Goal: Complete application form

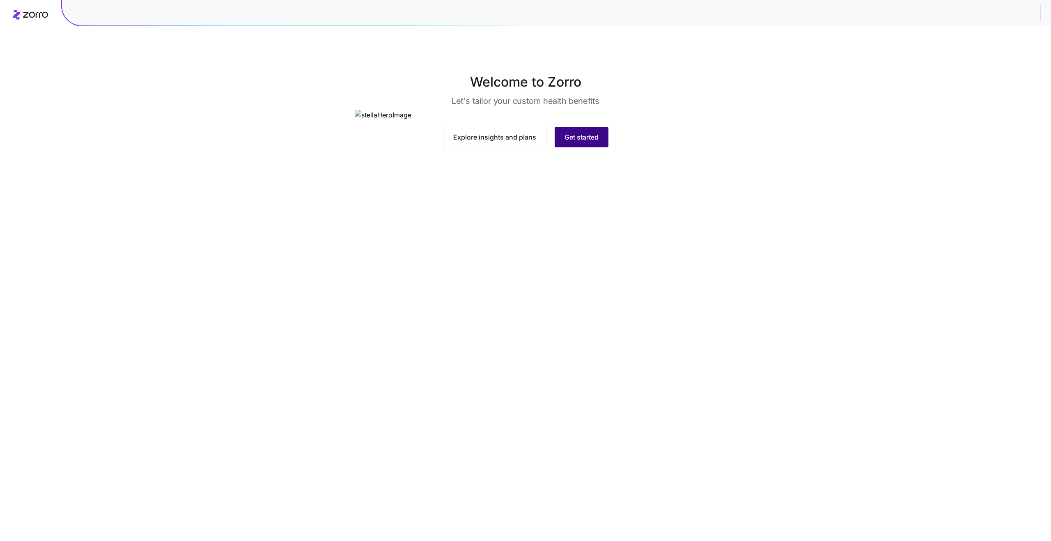
click at [580, 142] on span "Get started" at bounding box center [581, 137] width 34 height 10
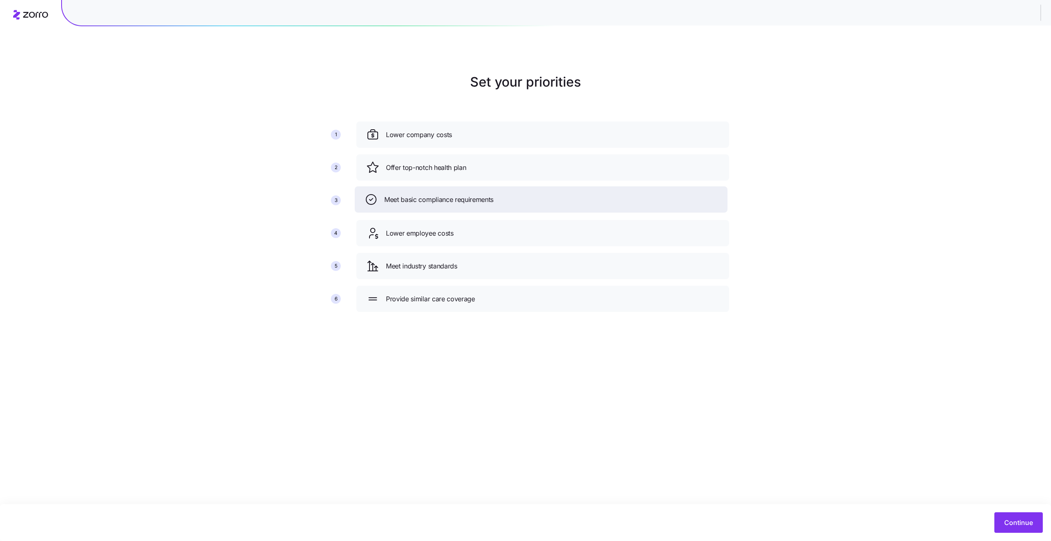
drag, startPoint x: 464, startPoint y: 236, endPoint x: 462, endPoint y: 203, distance: 33.7
click at [462, 203] on span "Meet basic compliance requirements" at bounding box center [438, 200] width 109 height 10
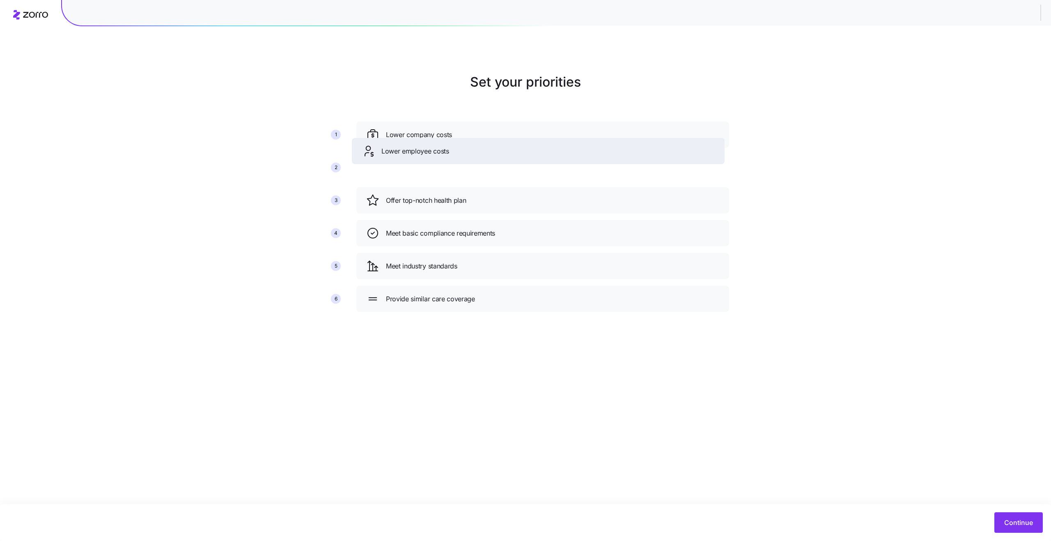
drag, startPoint x: 417, startPoint y: 237, endPoint x: 412, endPoint y: 164, distance: 72.8
click at [412, 156] on span "Lower employee costs" at bounding box center [415, 151] width 68 height 10
drag, startPoint x: 438, startPoint y: 167, endPoint x: 435, endPoint y: 136, distance: 31.8
click at [435, 136] on span "Lower employee costs" at bounding box center [417, 138] width 68 height 10
click at [1022, 522] on span "Continue" at bounding box center [1018, 523] width 29 height 10
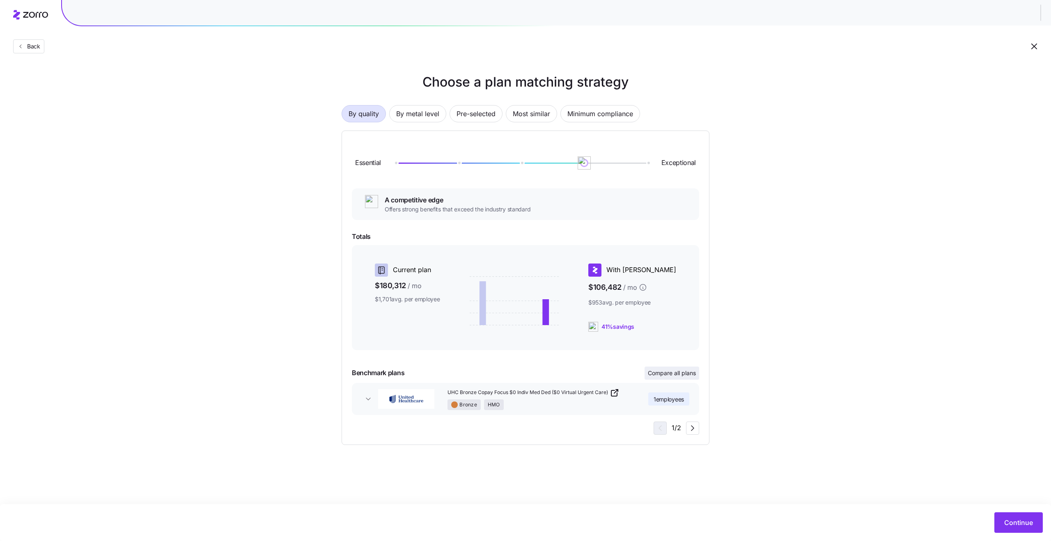
click at [667, 373] on span "Compare all plans" at bounding box center [672, 373] width 48 height 8
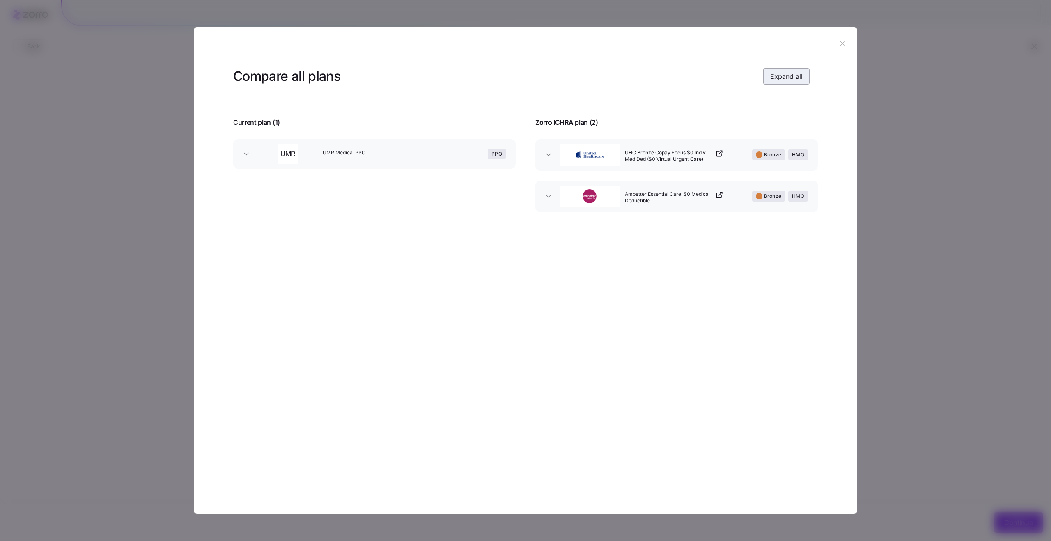
click at [794, 82] on button "Expand all" at bounding box center [786, 76] width 46 height 16
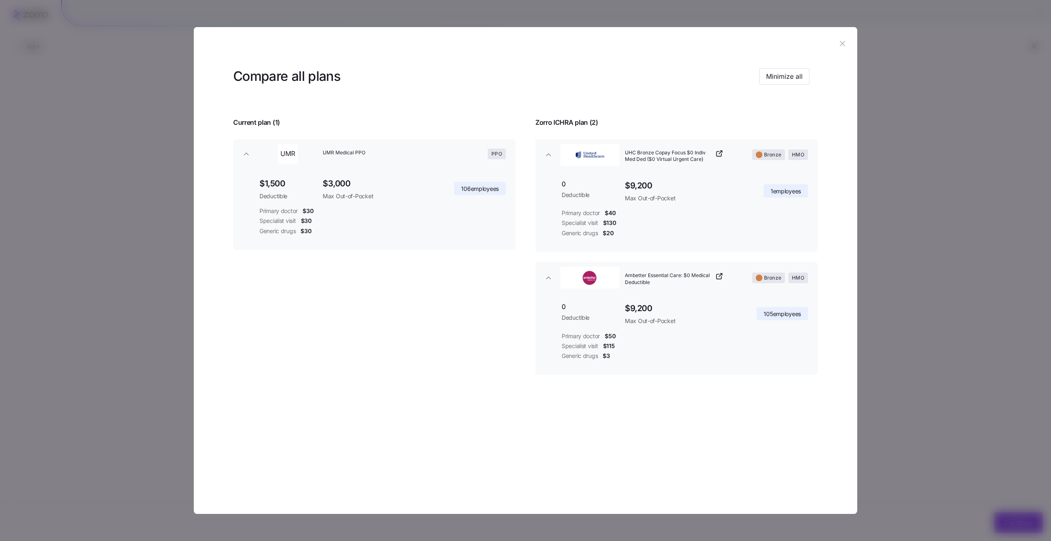
click at [839, 46] on icon "button" at bounding box center [841, 43] width 5 height 5
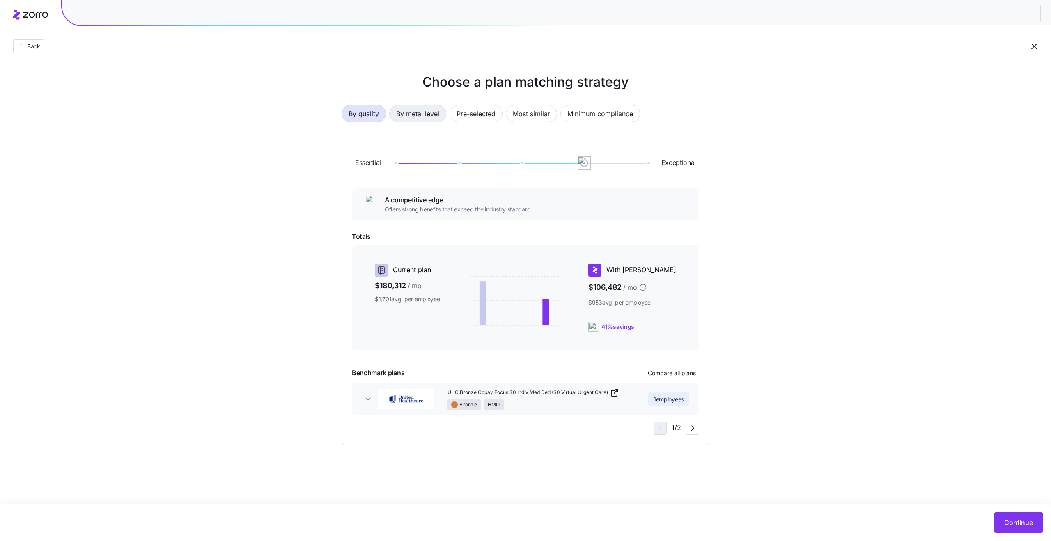
click at [410, 107] on span "By metal level" at bounding box center [417, 113] width 43 height 16
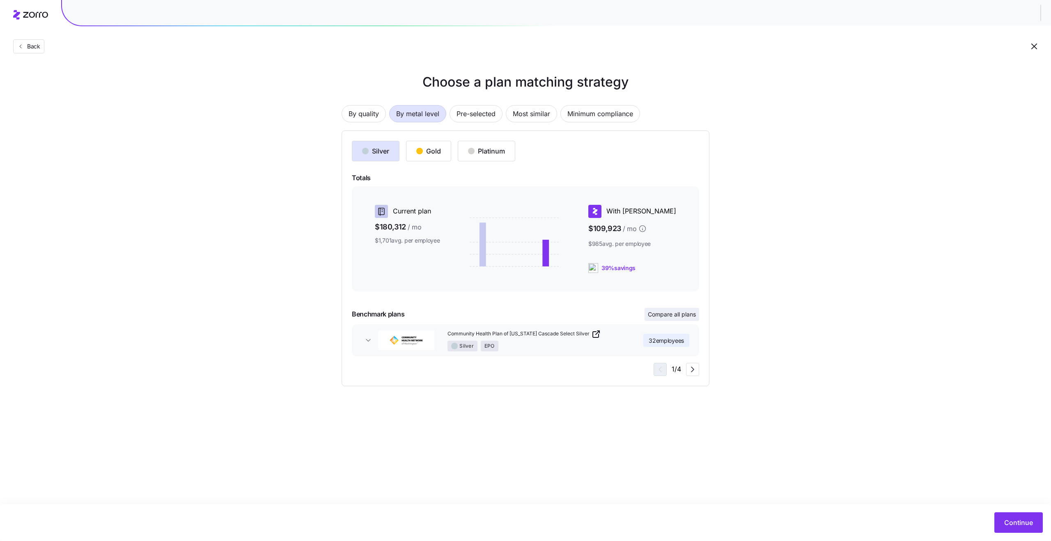
click at [680, 316] on span "Compare all plans" at bounding box center [672, 314] width 48 height 8
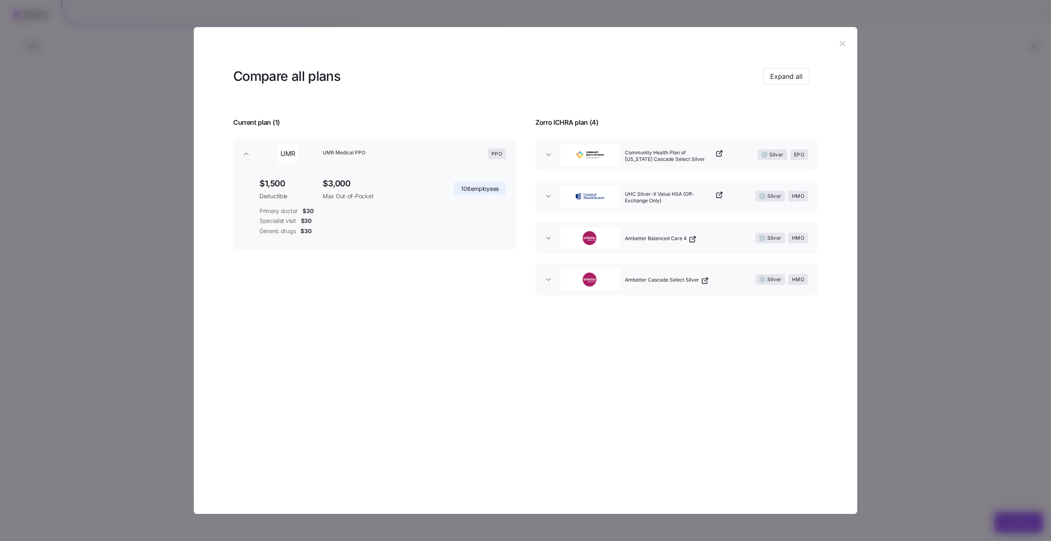
click at [645, 156] on span "Community Health Plan of [US_STATE] Cascade Select Silver" at bounding box center [669, 156] width 89 height 14
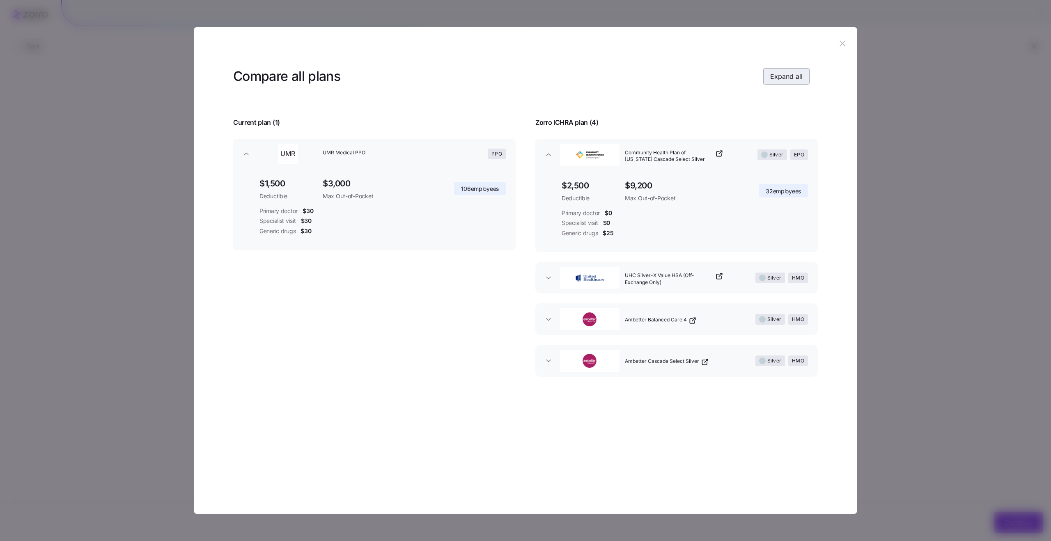
click at [786, 84] on button "Expand all" at bounding box center [786, 76] width 46 height 16
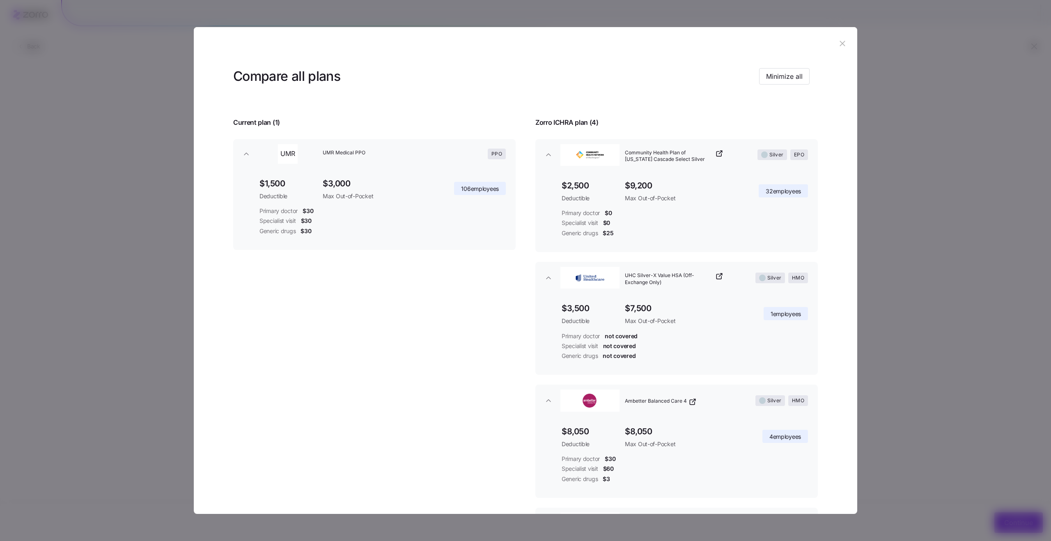
click at [181, 133] on div at bounding box center [525, 270] width 1051 height 541
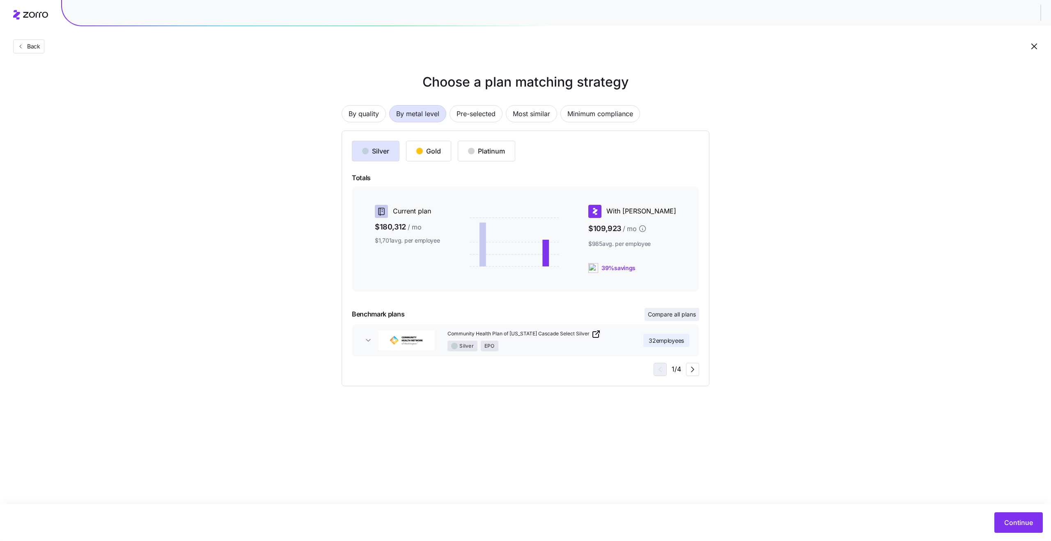
click at [669, 314] on span "Compare all plans" at bounding box center [672, 314] width 48 height 8
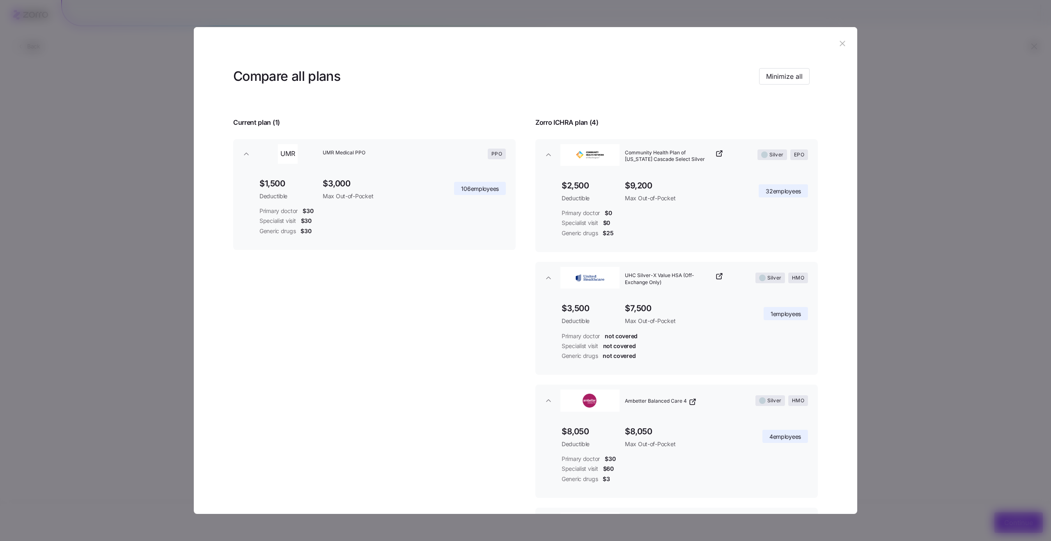
click at [898, 191] on div at bounding box center [525, 270] width 1051 height 541
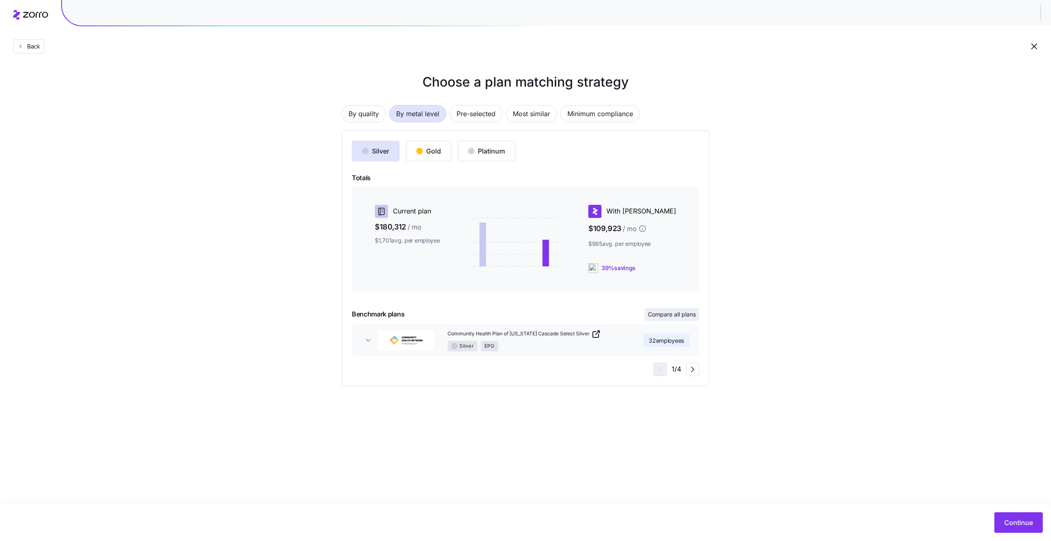
click at [670, 317] on span "Compare all plans" at bounding box center [672, 314] width 48 height 8
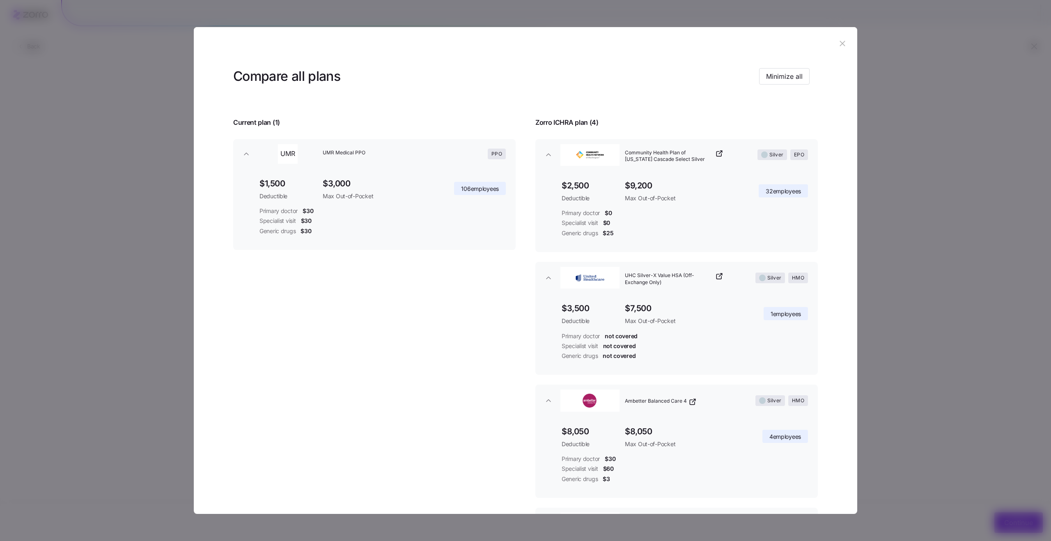
click at [841, 47] on icon "button" at bounding box center [842, 43] width 9 height 9
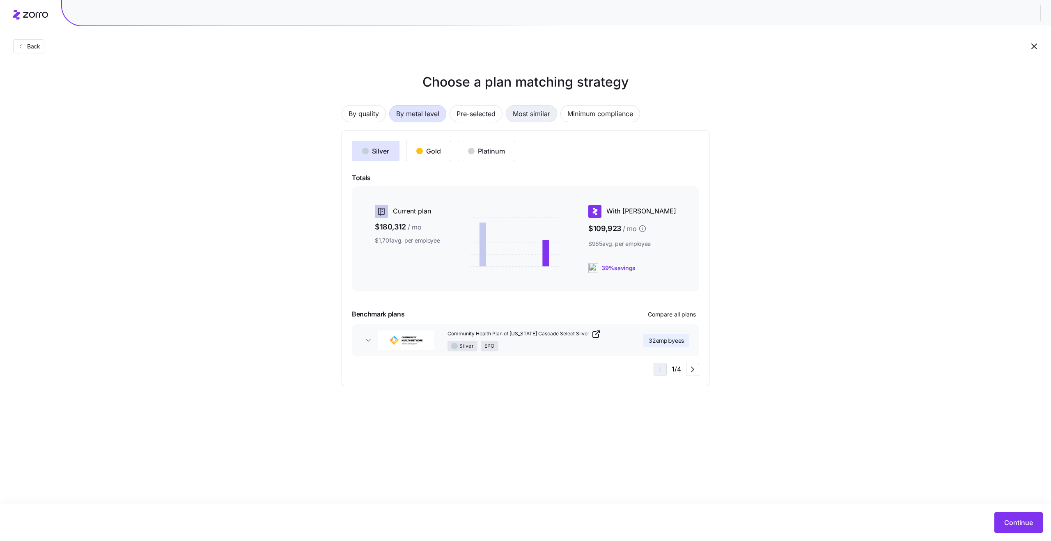
click at [534, 118] on span "Most similar" at bounding box center [531, 113] width 37 height 16
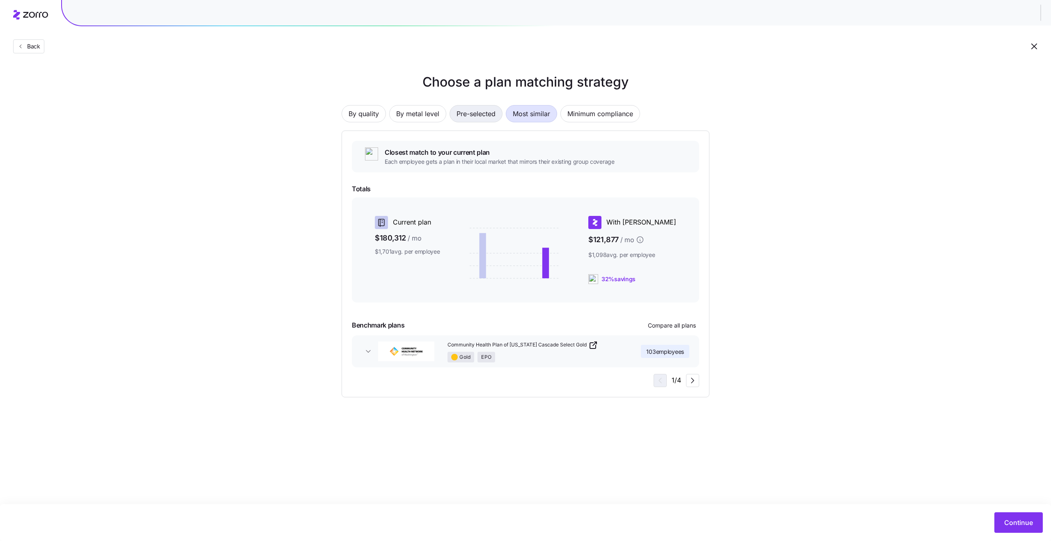
click at [490, 115] on span "Pre-selected" at bounding box center [475, 113] width 39 height 16
click at [676, 329] on span "Compare all plans" at bounding box center [672, 325] width 48 height 8
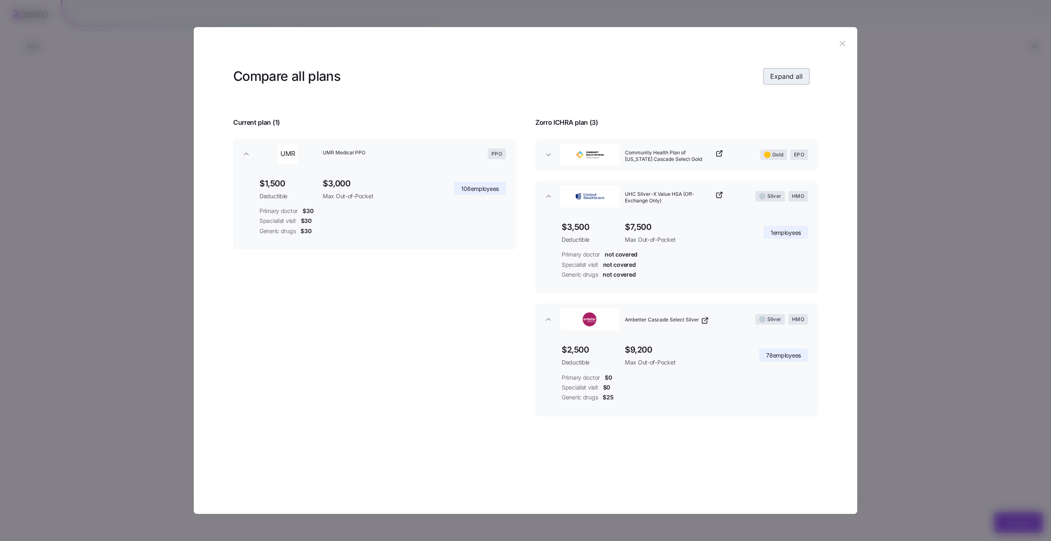
click at [772, 73] on span "Expand all" at bounding box center [786, 76] width 32 height 10
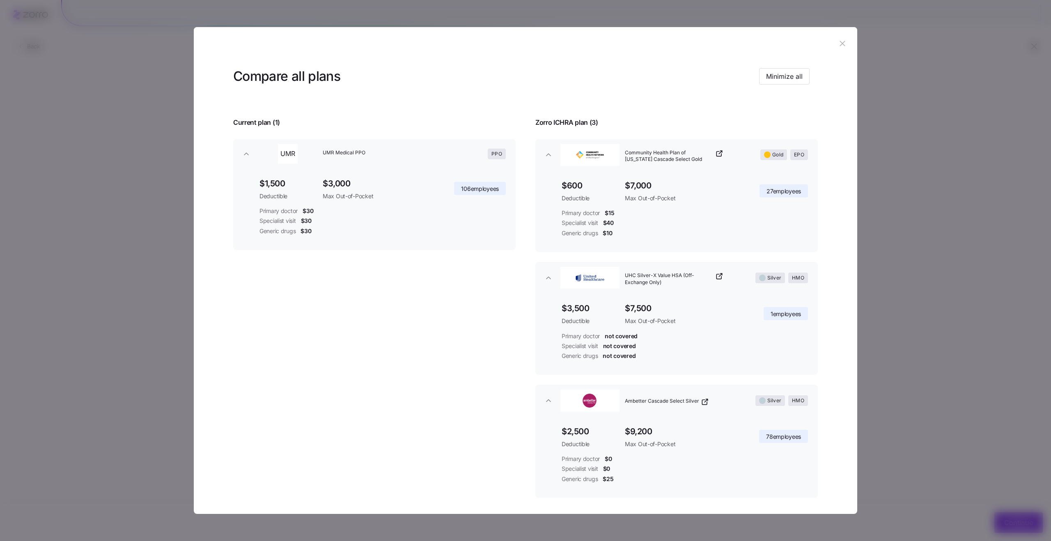
scroll to position [35, 0]
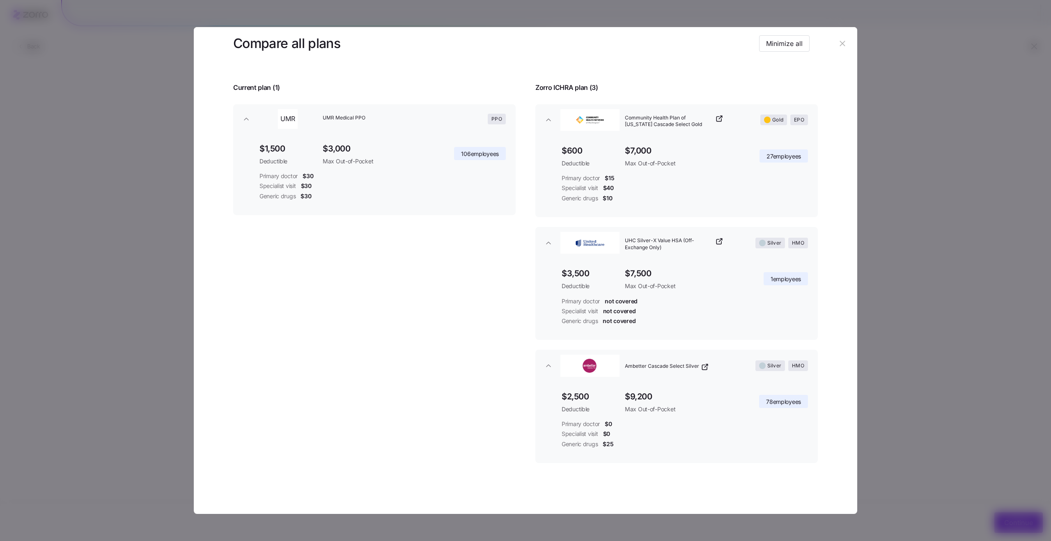
click at [820, 218] on div "Compare all plans Minimize all Current plan ( 1 ) Zorro ICHRA plan ( 3 ) UMR UM…" at bounding box center [525, 269] width 663 height 489
click at [892, 224] on div at bounding box center [525, 270] width 1051 height 541
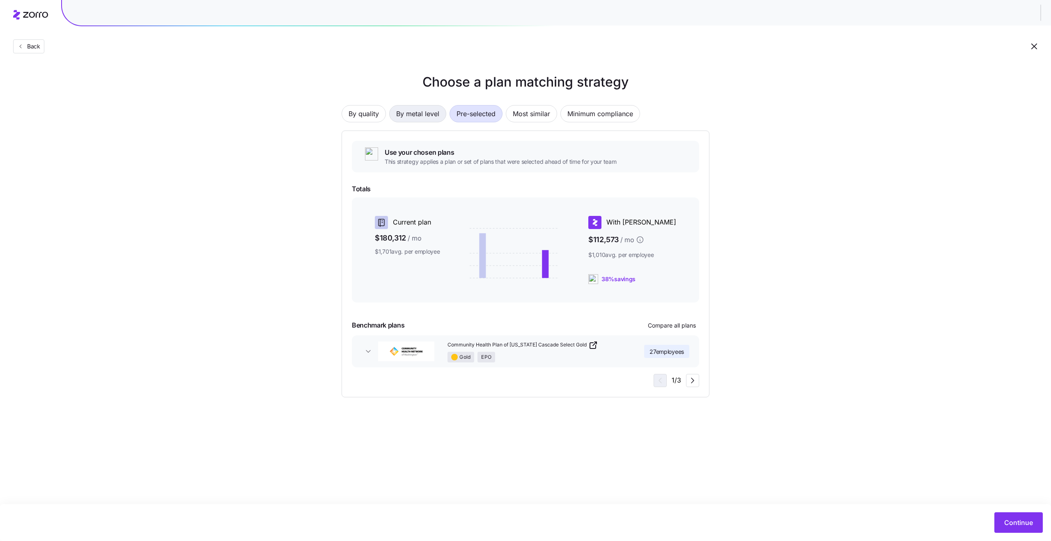
click at [418, 110] on span "By metal level" at bounding box center [417, 113] width 43 height 16
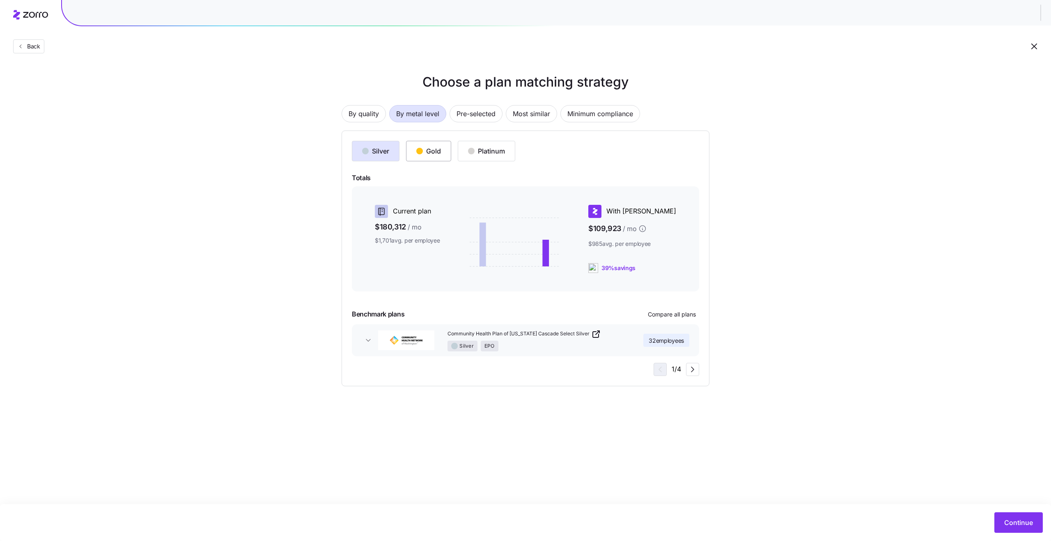
click at [421, 155] on div "Gold" at bounding box center [428, 151] width 25 height 10
click at [1020, 529] on button "Continue" at bounding box center [1018, 522] width 48 height 21
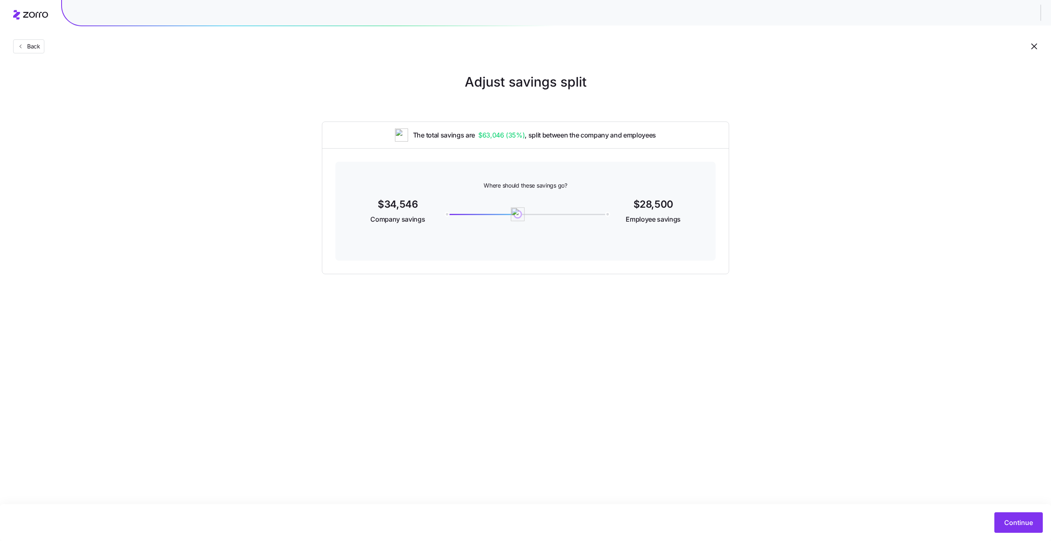
drag, startPoint x: 606, startPoint y: 216, endPoint x: 518, endPoint y: 219, distance: 87.5
click at [518, 219] on img at bounding box center [518, 214] width 14 height 14
click at [1013, 527] on span "Continue" at bounding box center [1018, 523] width 29 height 10
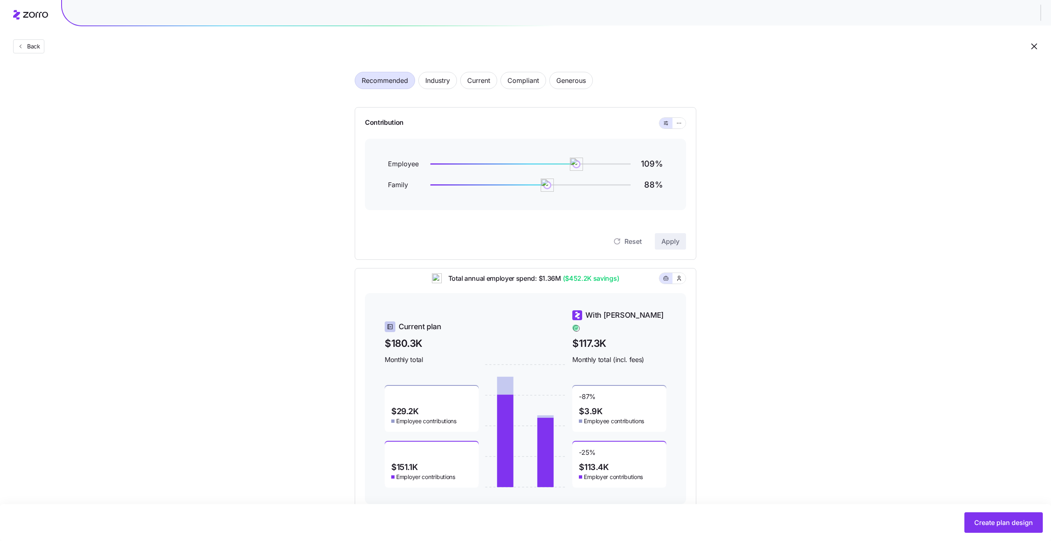
scroll to position [32, 0]
click at [33, 40] on button "Back" at bounding box center [28, 46] width 31 height 14
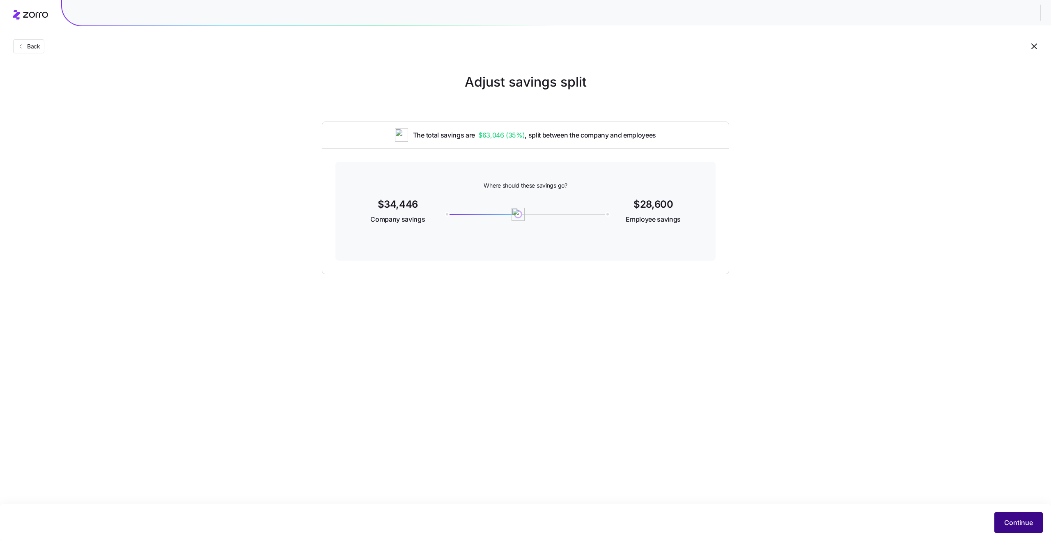
click at [1019, 527] on button "Continue" at bounding box center [1018, 522] width 48 height 21
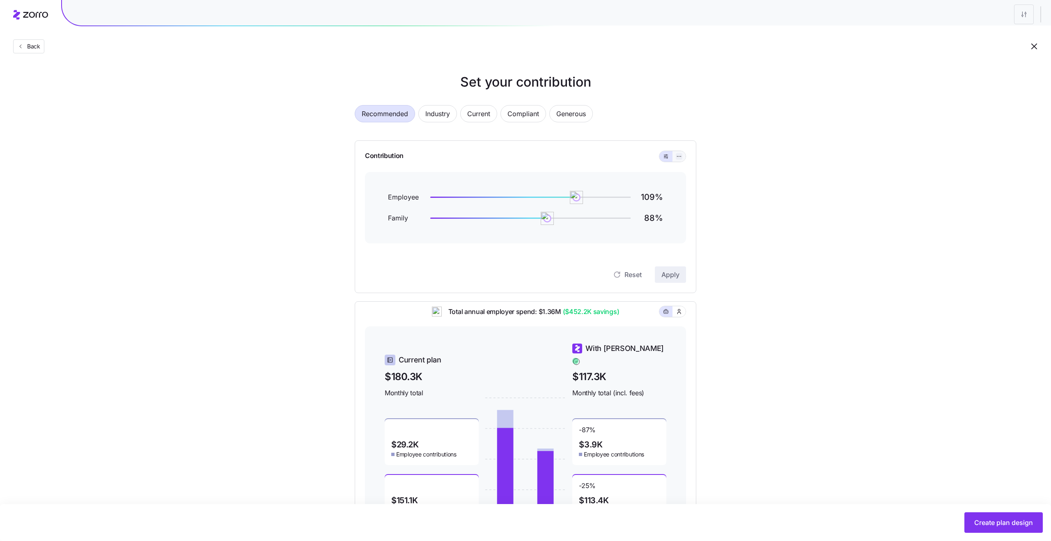
click at [677, 158] on icon "button" at bounding box center [679, 156] width 6 height 10
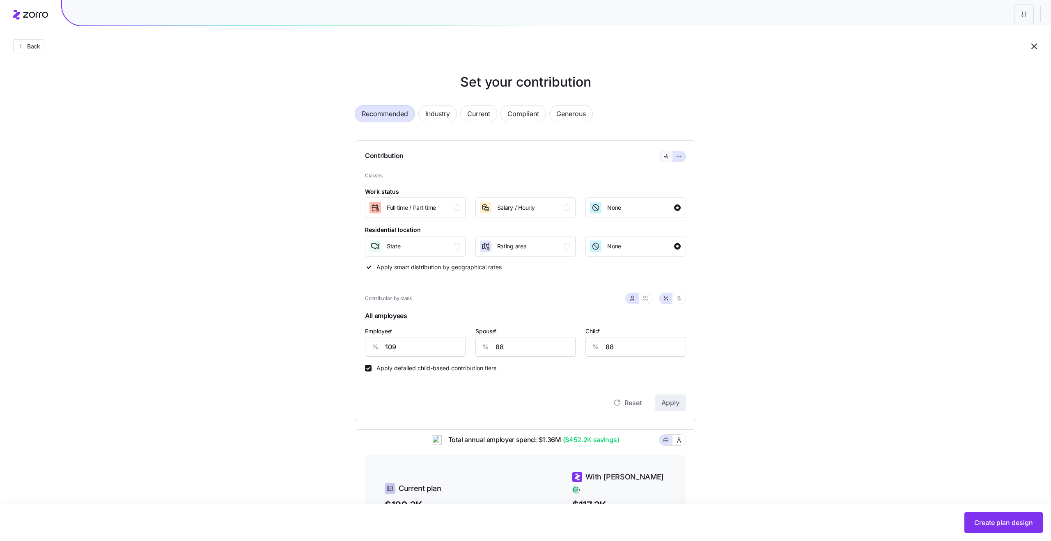
click at [668, 160] on button "button" at bounding box center [665, 156] width 13 height 11
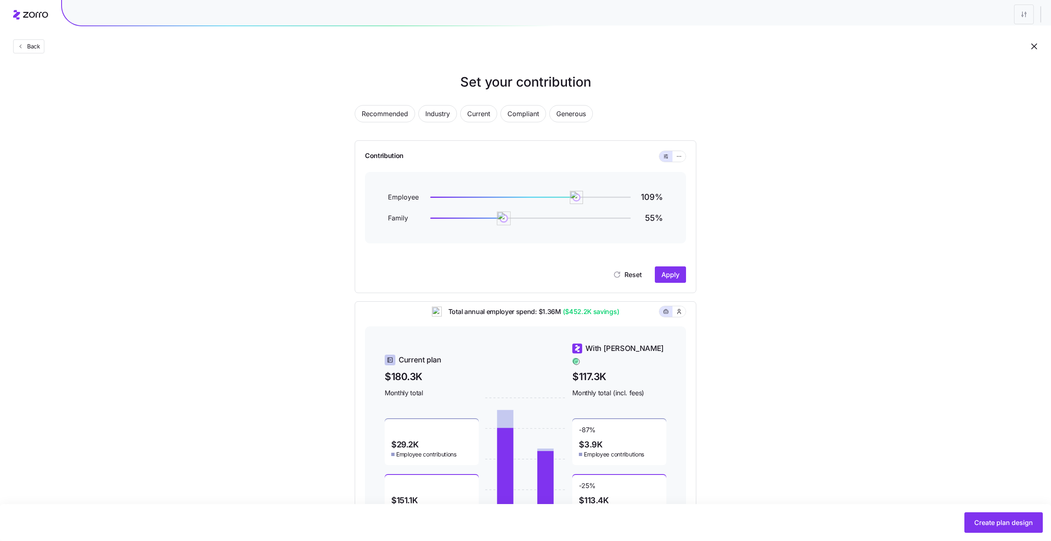
drag, startPoint x: 545, startPoint y: 220, endPoint x: 495, endPoint y: 222, distance: 49.7
click at [497, 222] on img at bounding box center [504, 218] width 14 height 14
click at [676, 159] on icon "button" at bounding box center [679, 156] width 6 height 10
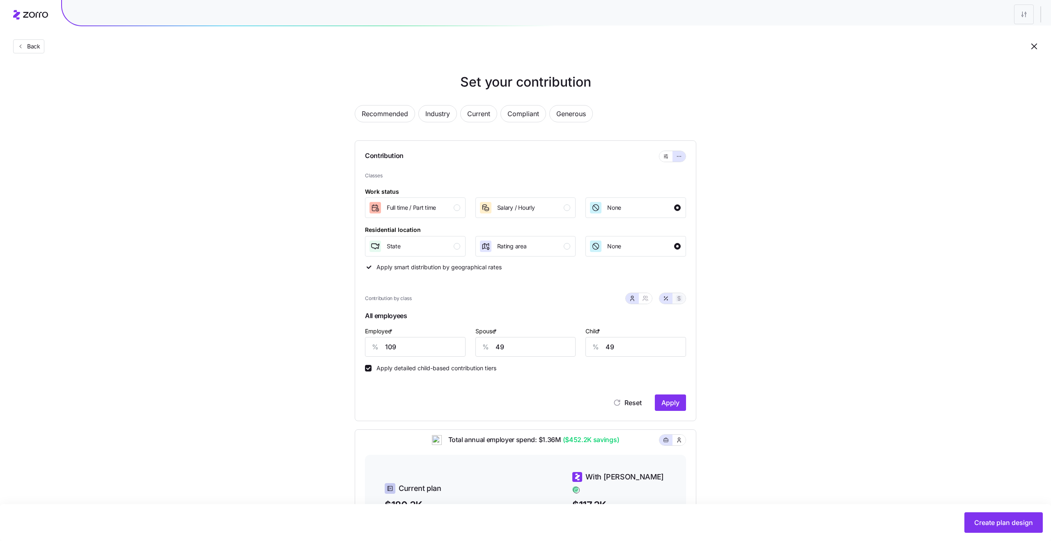
click at [678, 298] on icon "button" at bounding box center [679, 298] width 7 height 7
type input "712"
type input "319"
type input "130"
click at [671, 299] on button "button" at bounding box center [665, 298] width 13 height 11
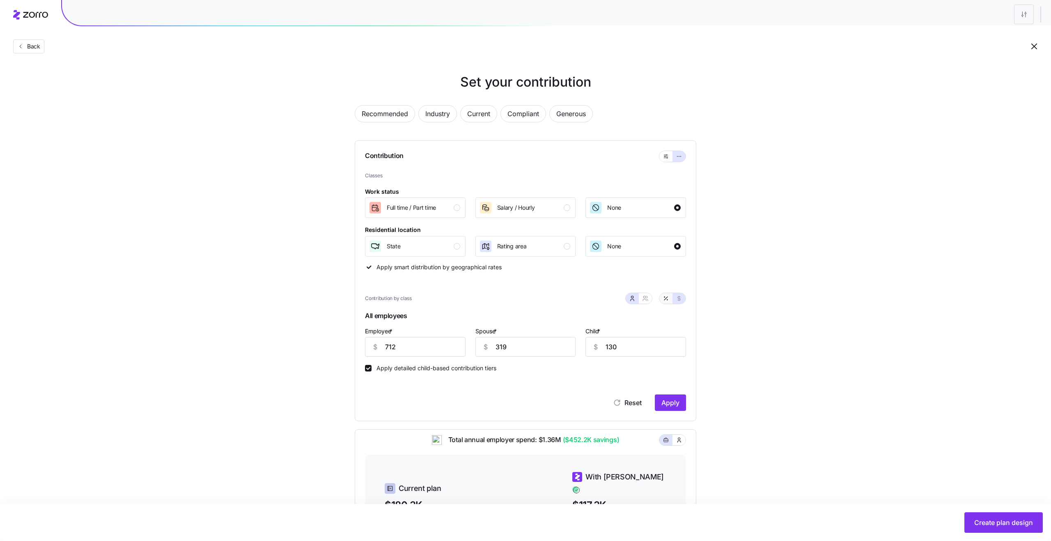
type input "109"
type input "49"
click at [678, 299] on icon "button" at bounding box center [679, 298] width 3 height 5
type input "712"
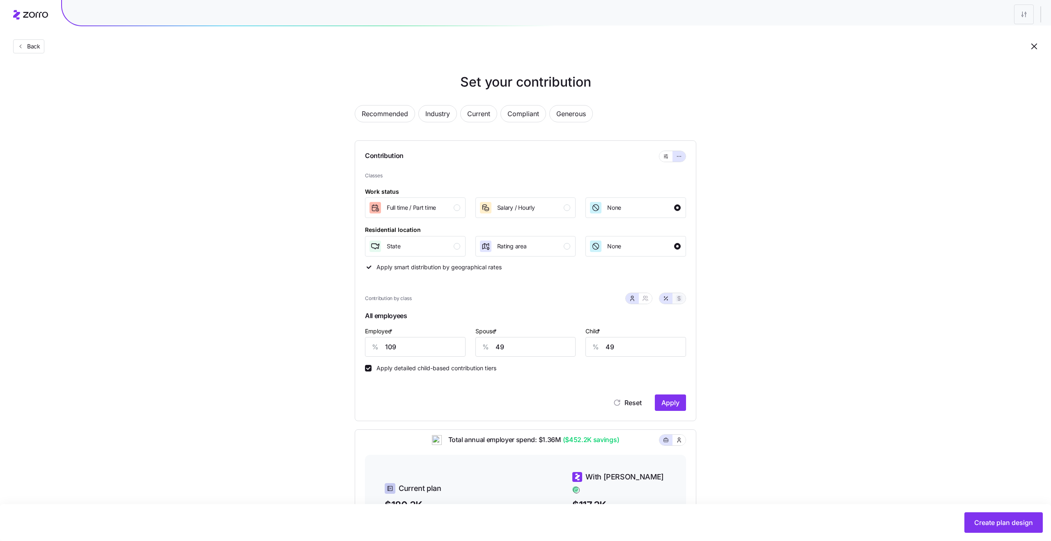
type input "319"
type input "130"
click at [645, 298] on icon "button" at bounding box center [645, 298] width 7 height 7
type input "1031"
type input "921"
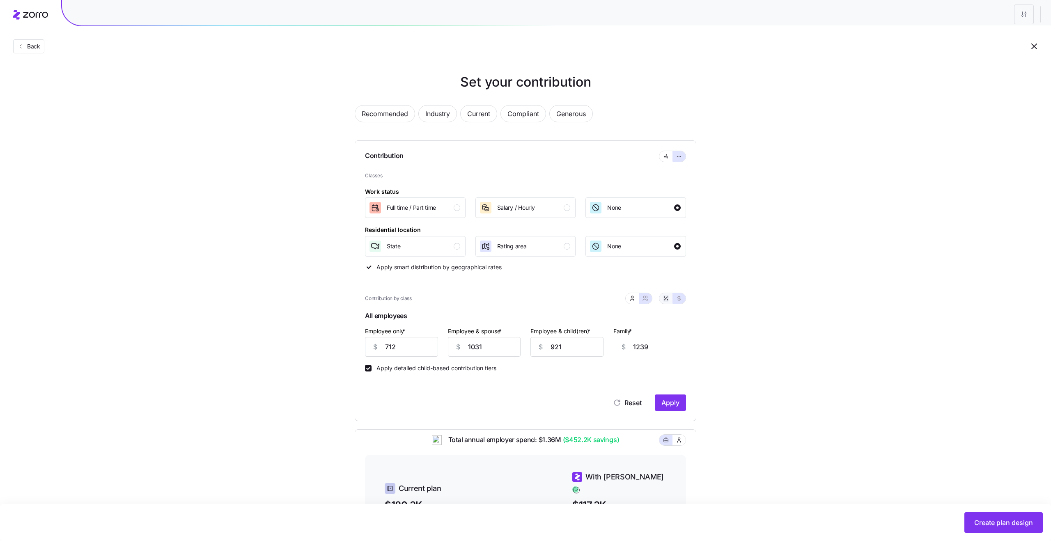
click at [664, 299] on icon "button" at bounding box center [665, 298] width 7 height 7
type input "109"
type input "79"
type input "86"
type input "72"
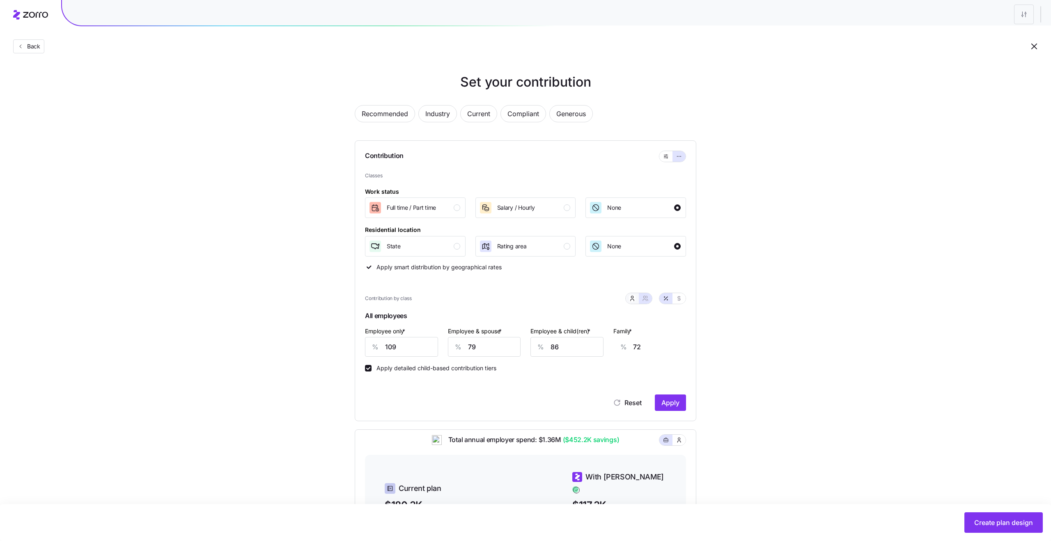
click at [635, 298] on button "button" at bounding box center [632, 298] width 13 height 11
type input "49"
click at [680, 299] on icon "button" at bounding box center [679, 298] width 7 height 7
type input "712"
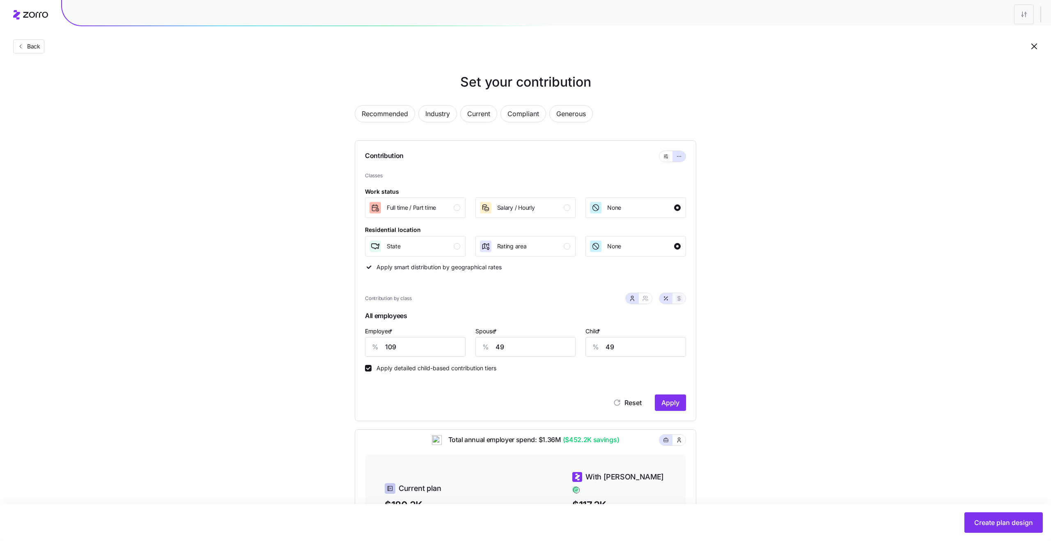
type input "319"
type input "130"
click at [666, 299] on icon "button" at bounding box center [665, 298] width 7 height 7
type input "109"
type input "49"
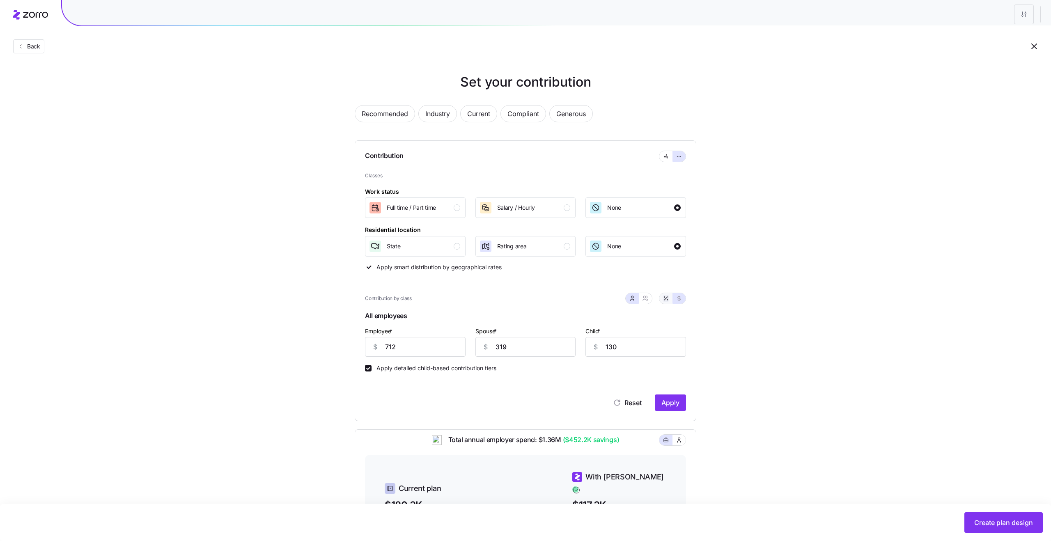
type input "49"
click at [646, 299] on icon "button" at bounding box center [645, 298] width 7 height 7
type input "79"
type input "86"
click at [667, 157] on icon "button" at bounding box center [666, 156] width 6 height 10
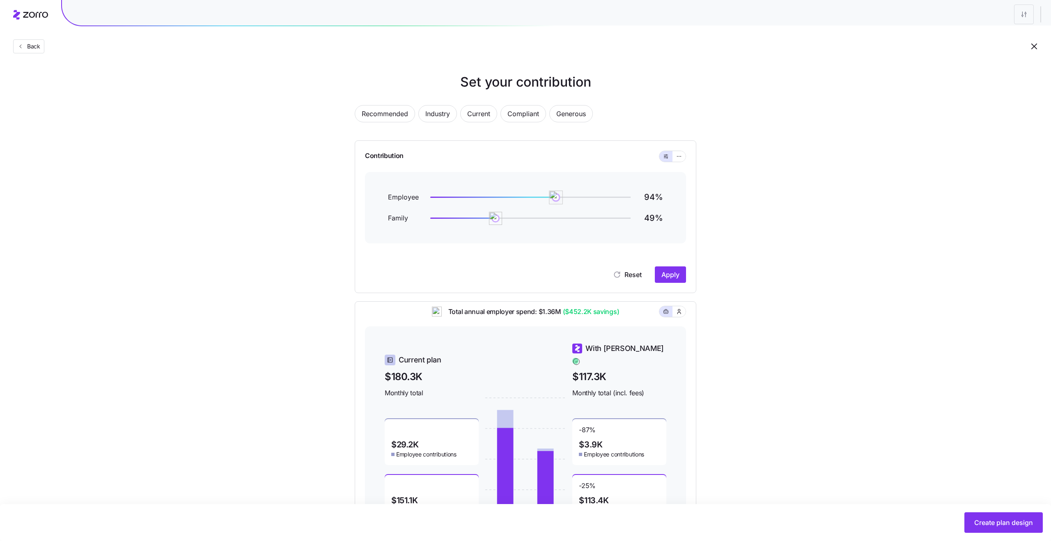
drag, startPoint x: 579, startPoint y: 197, endPoint x: 556, endPoint y: 198, distance: 22.6
click at [556, 198] on img at bounding box center [556, 197] width 14 height 14
click at [671, 277] on span "Apply" at bounding box center [670, 275] width 18 height 10
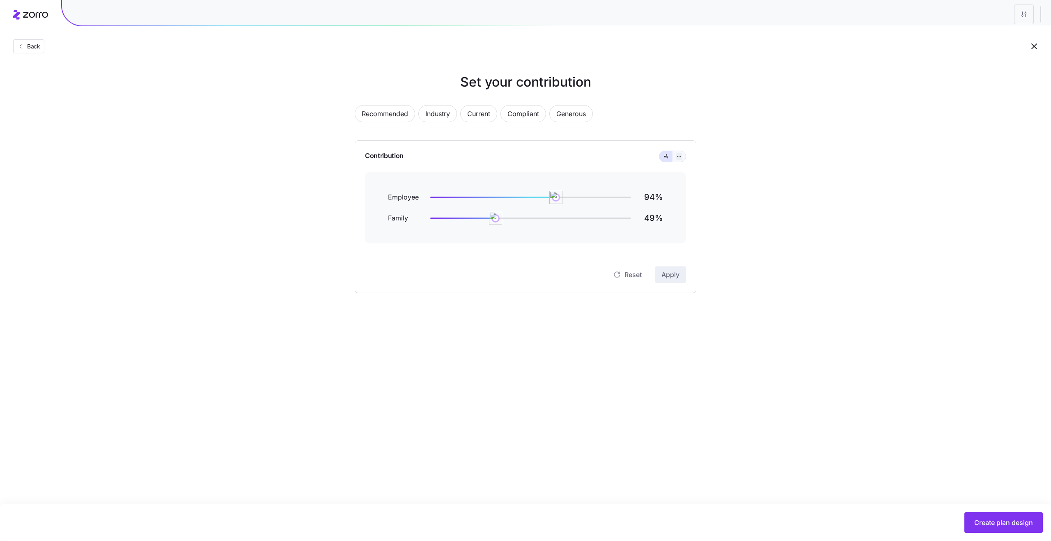
click at [681, 158] on icon "button" at bounding box center [679, 156] width 6 height 10
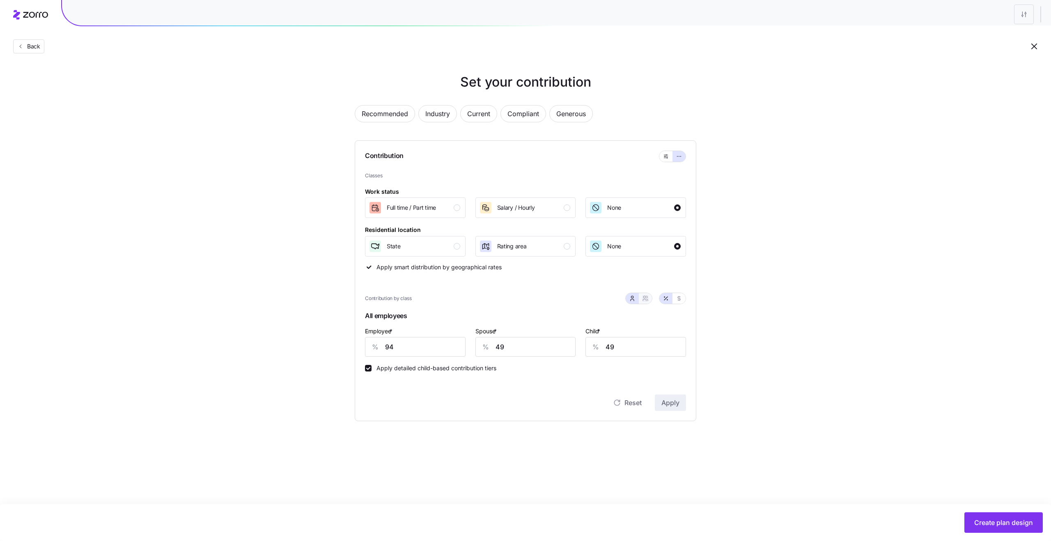
click at [643, 298] on icon "button" at bounding box center [644, 297] width 2 height 2
type input "72"
type input "76"
click at [677, 298] on icon "button" at bounding box center [679, 298] width 7 height 7
type input "612"
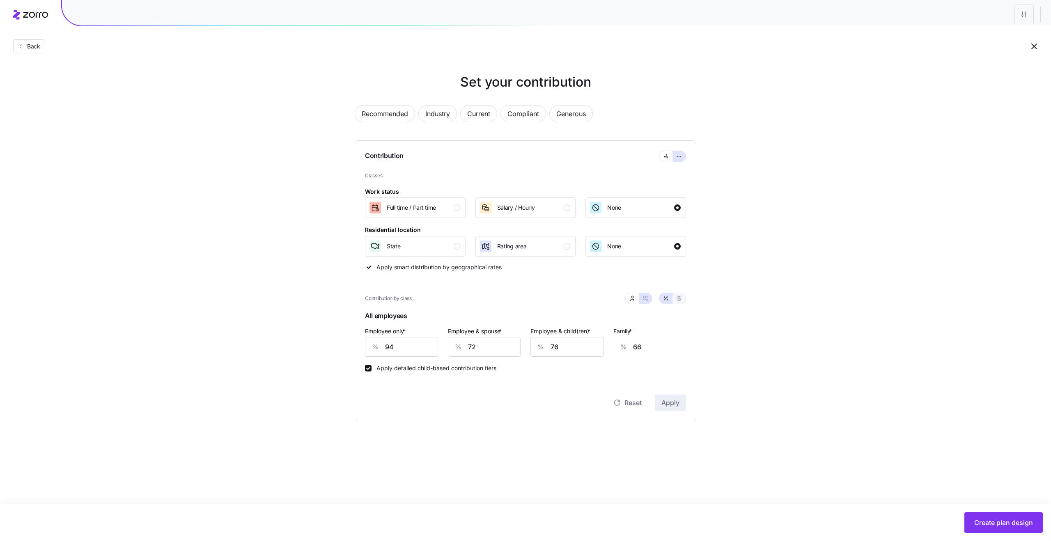
type input "930"
type input "820"
type input "1139"
click at [668, 298] on icon "button" at bounding box center [665, 298] width 7 height 7
type input "94"
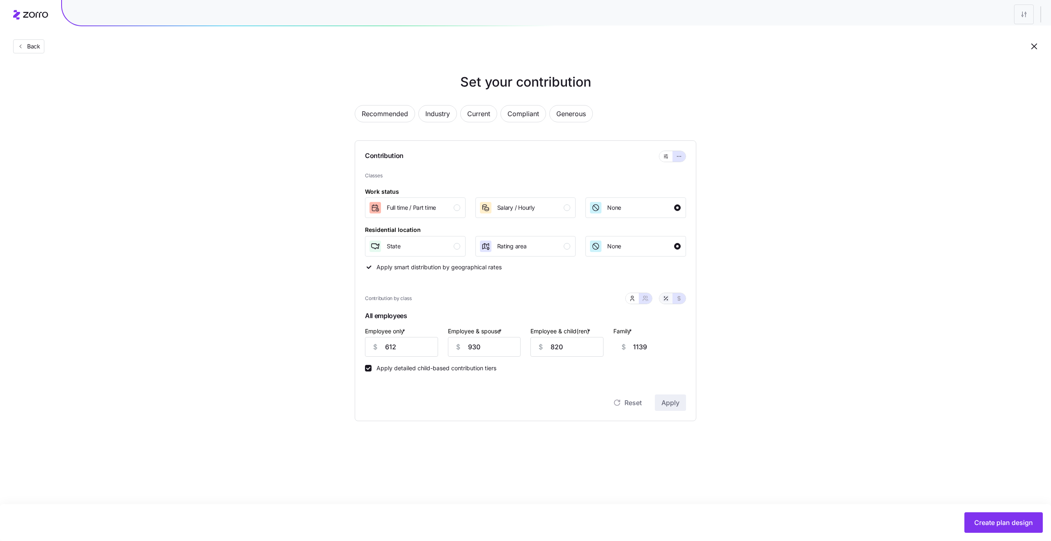
type input "72"
type input "76"
type input "66"
click at [565, 201] on div "Salary / Hourly" at bounding box center [525, 207] width 92 height 13
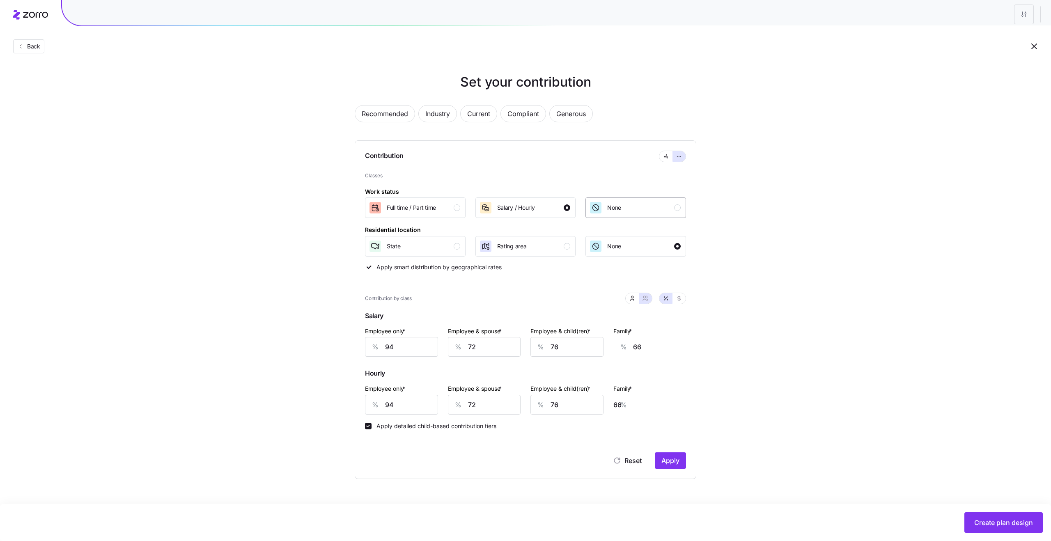
click at [650, 207] on div "None" at bounding box center [635, 207] width 92 height 13
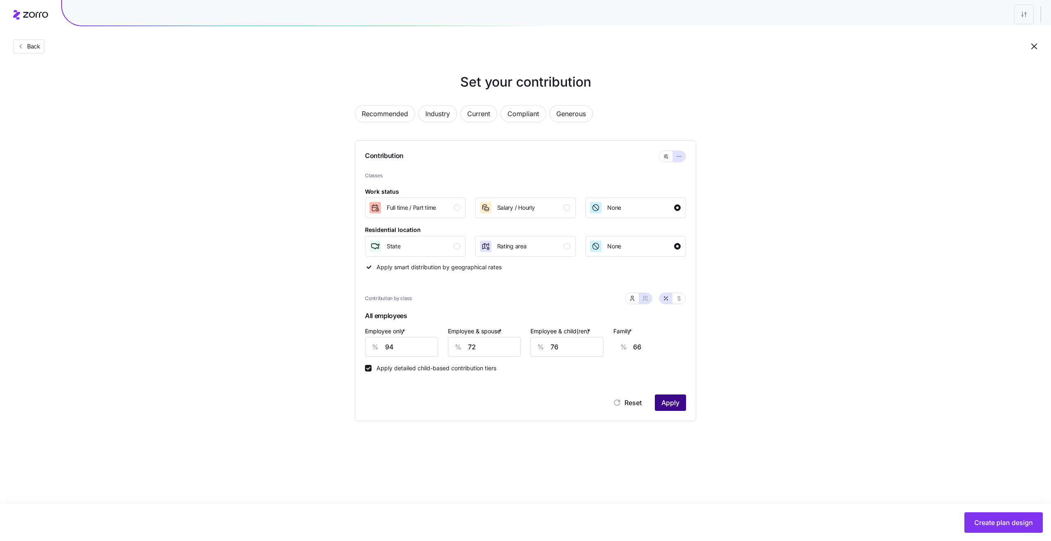
click at [669, 405] on span "Apply" at bounding box center [670, 403] width 18 height 10
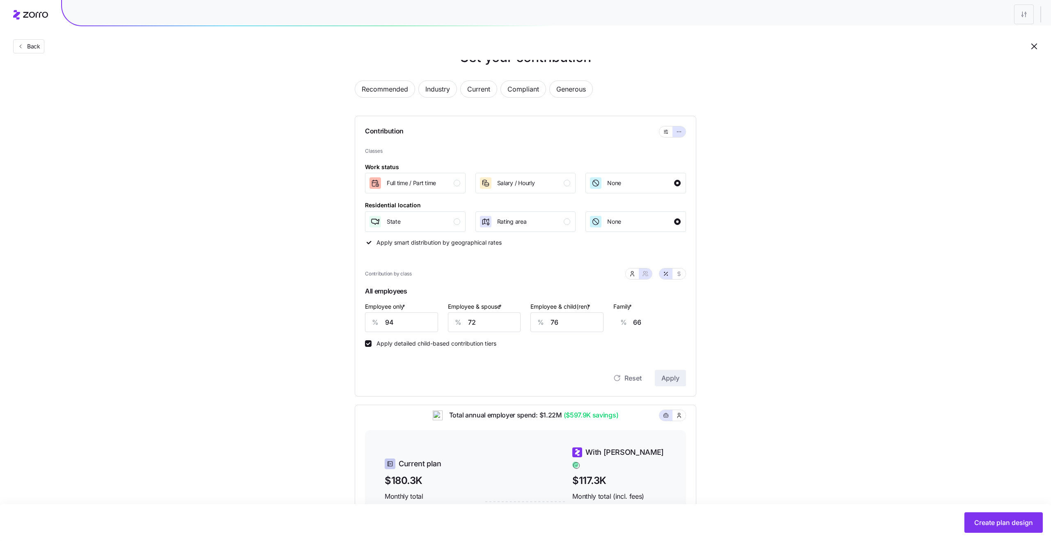
scroll to position [14, 0]
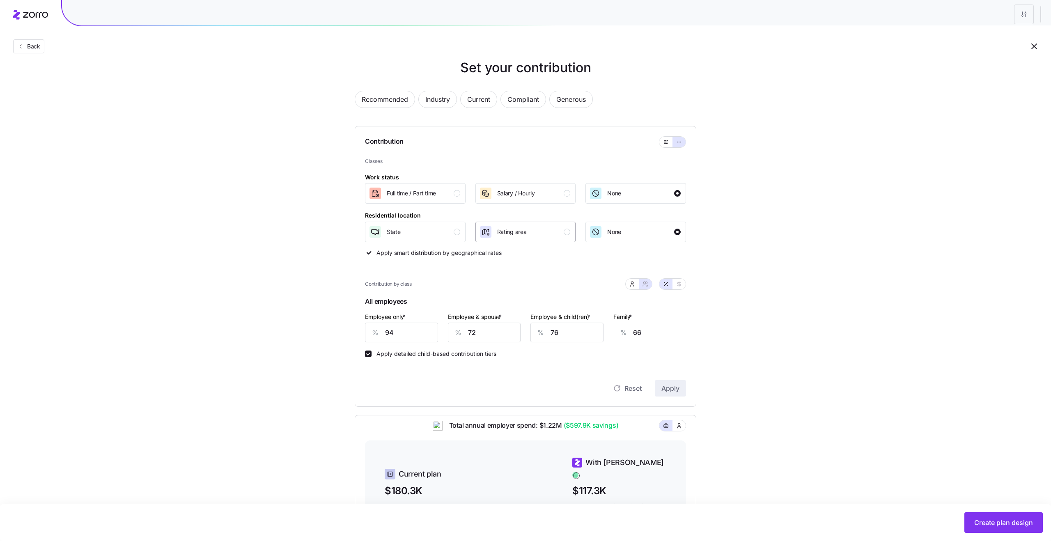
click at [526, 238] on div "Rating area" at bounding box center [512, 231] width 30 height 13
click at [669, 391] on span "Apply" at bounding box center [670, 388] width 18 height 10
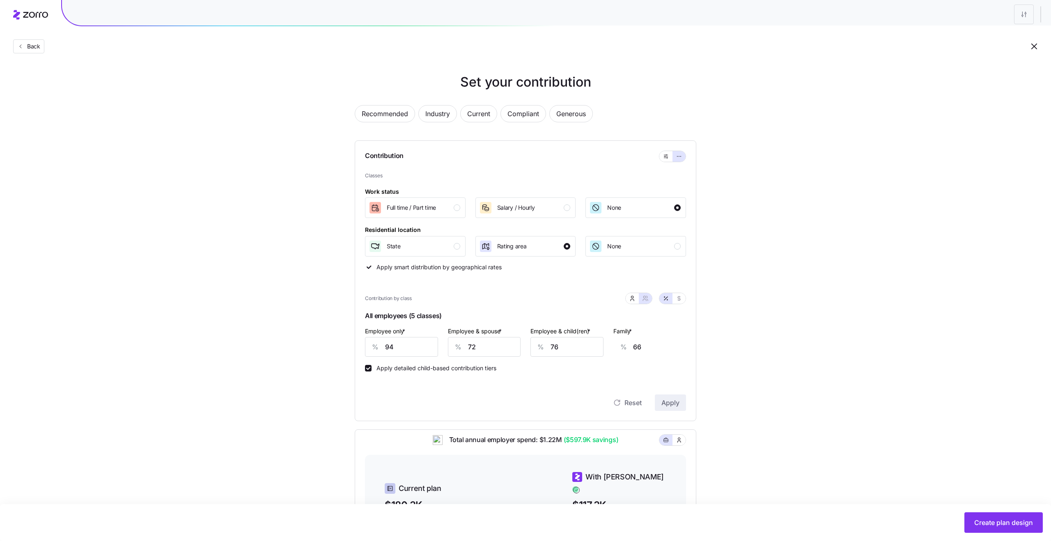
scroll to position [2, 0]
click at [646, 247] on div "None" at bounding box center [635, 244] width 92 height 13
click at [674, 396] on span "Apply" at bounding box center [670, 401] width 18 height 10
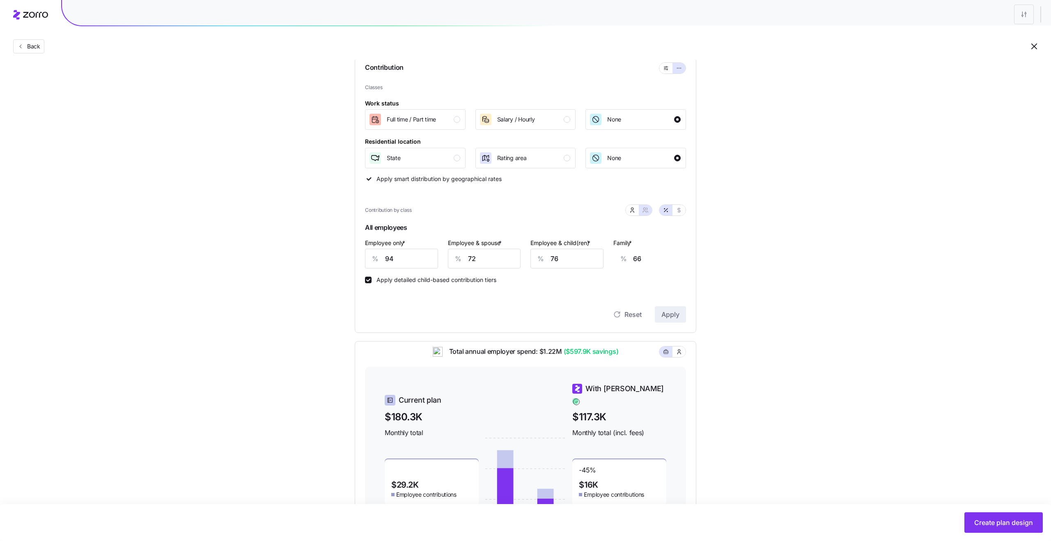
scroll to position [89, 0]
click at [489, 260] on input "72" at bounding box center [484, 257] width 73 height 20
type input "0"
type input "12"
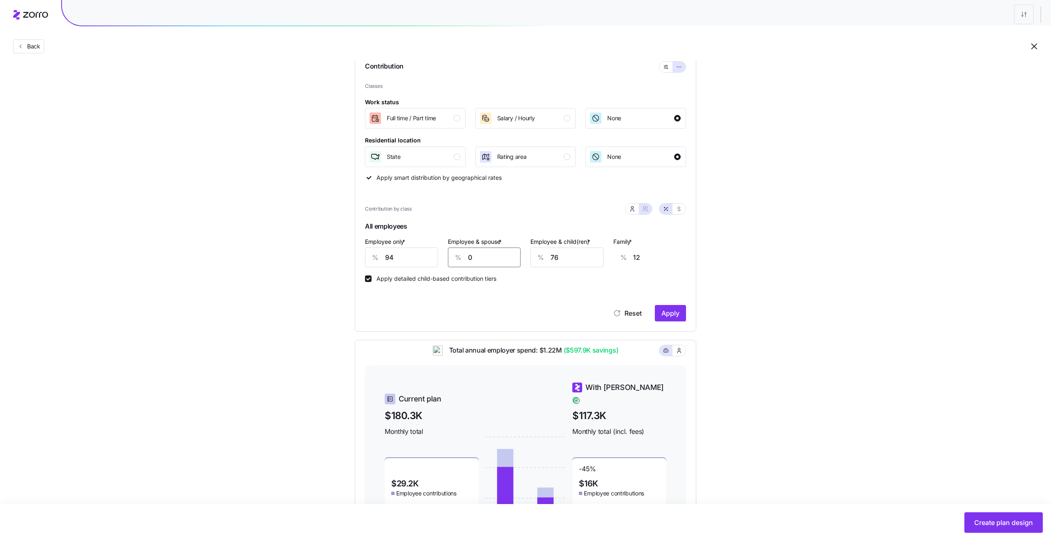
type input "0"
click at [549, 259] on div "%" at bounding box center [541, 257] width 20 height 19
click at [566, 258] on input "76" at bounding box center [566, 257] width 73 height 20
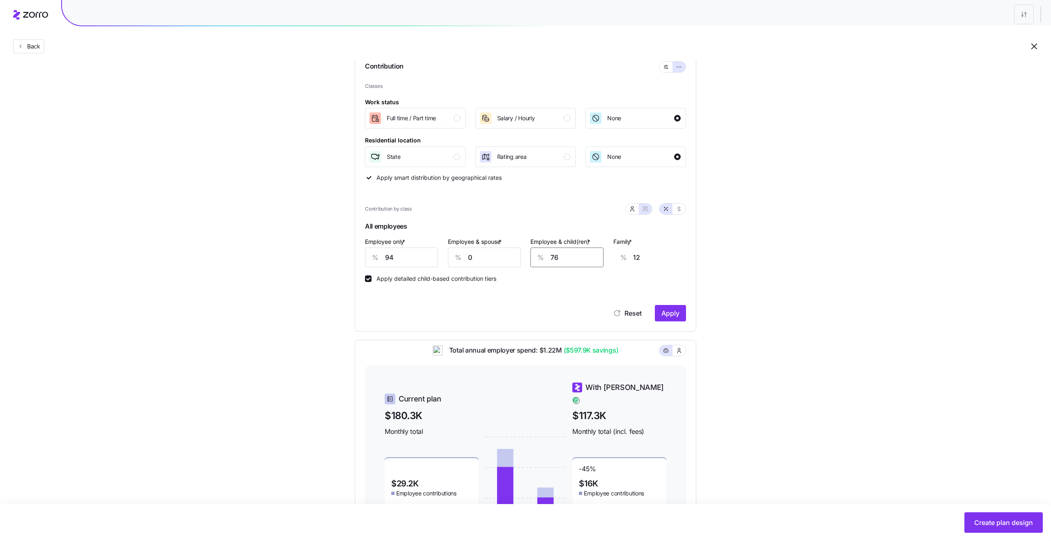
type input "0"
click at [693, 286] on div "Contribution Classes Work status [DEMOGRAPHIC_DATA] / [DEMOGRAPHIC_DATA] Salary…" at bounding box center [525, 191] width 341 height 281
click at [677, 311] on span "Apply" at bounding box center [670, 313] width 18 height 10
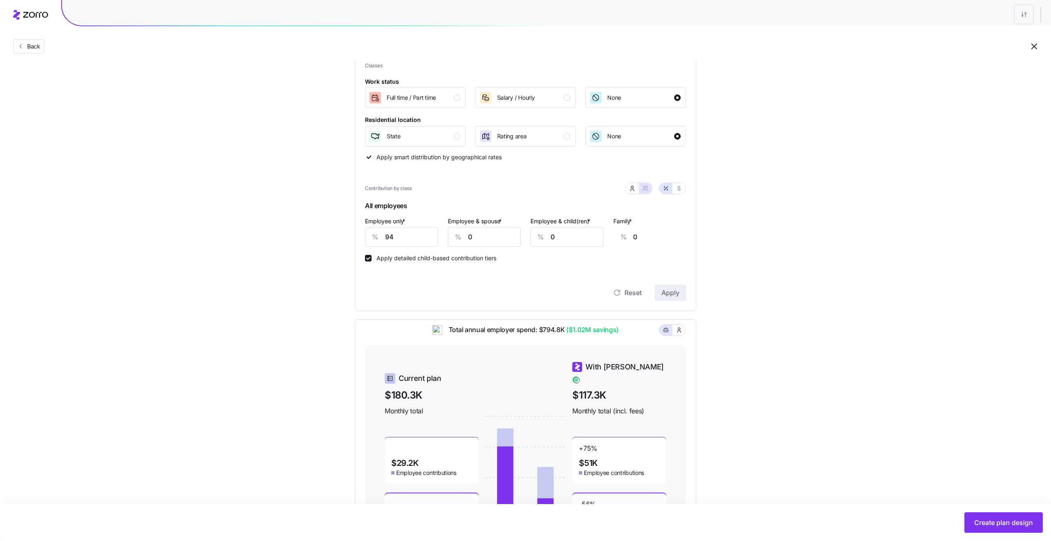
scroll to position [101, 0]
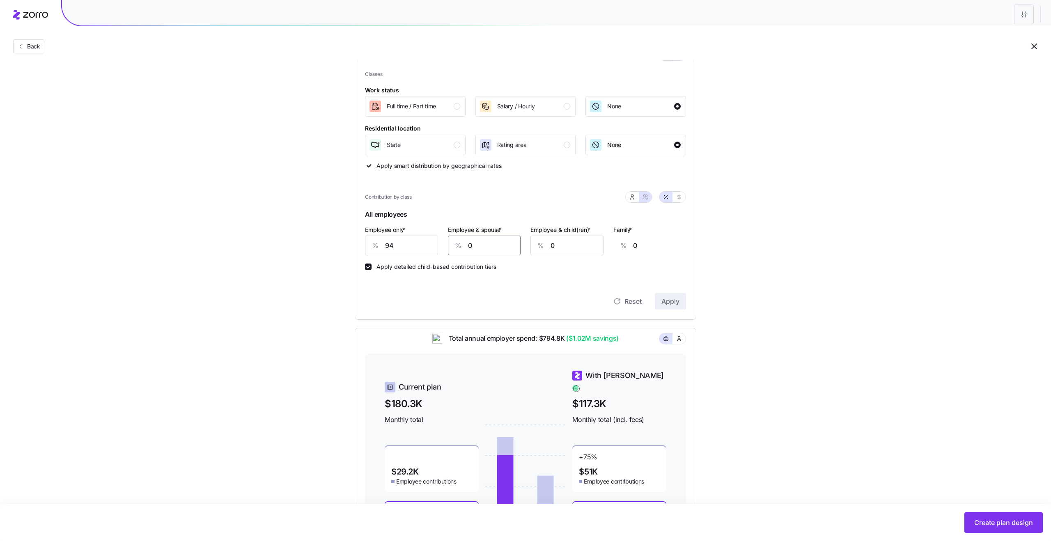
click at [481, 246] on input "0" at bounding box center [484, 246] width 73 height 20
type input "72"
type input "19"
type input "72"
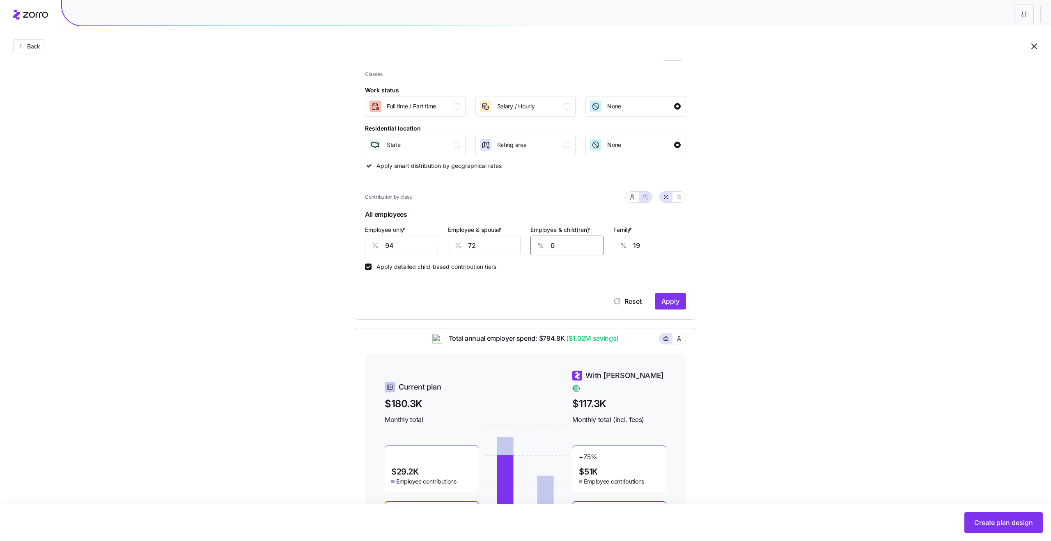
click at [562, 250] on input "0" at bounding box center [566, 246] width 73 height 20
type input "7"
type input "23"
type input "76"
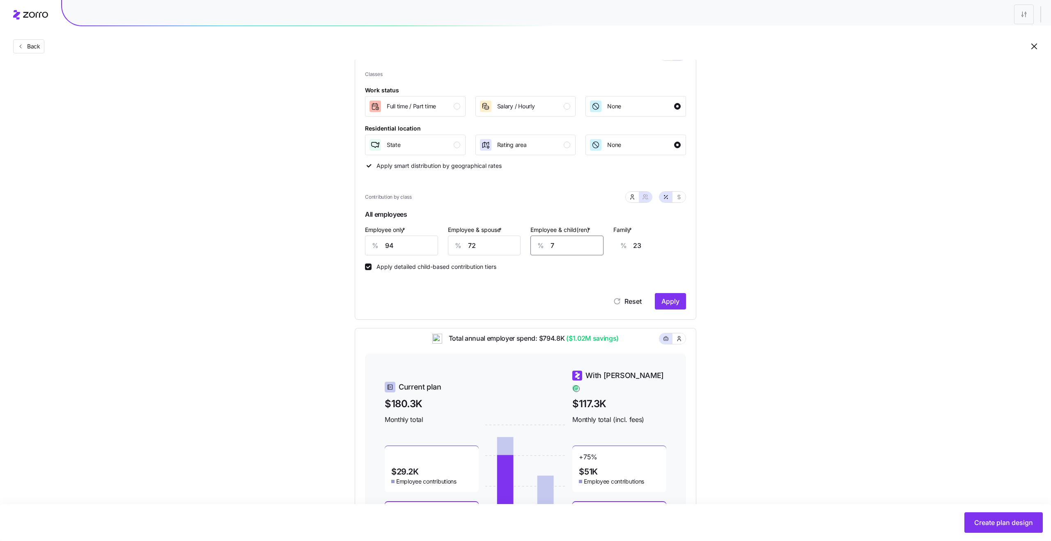
type input "66"
type input "76"
click at [673, 300] on span "Apply" at bounding box center [670, 301] width 18 height 10
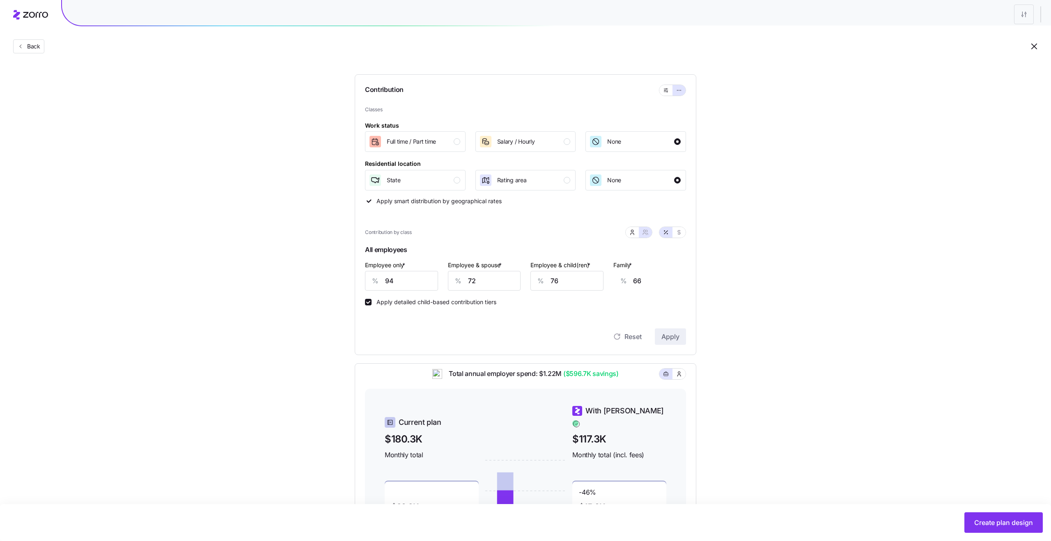
scroll to position [0, 0]
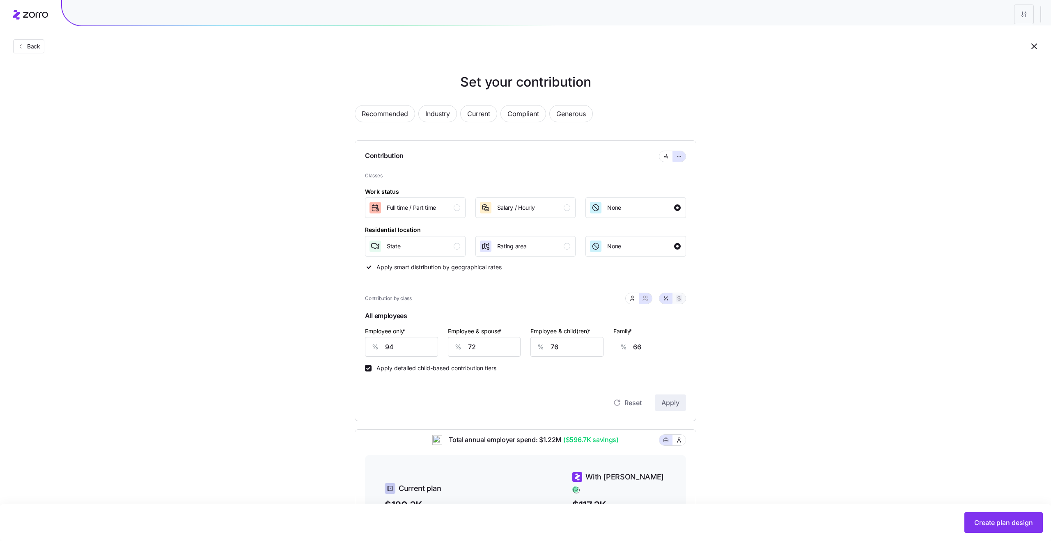
click at [676, 296] on icon "button" at bounding box center [679, 298] width 7 height 7
type input "612"
type input "937"
type input "818"
type input "1143"
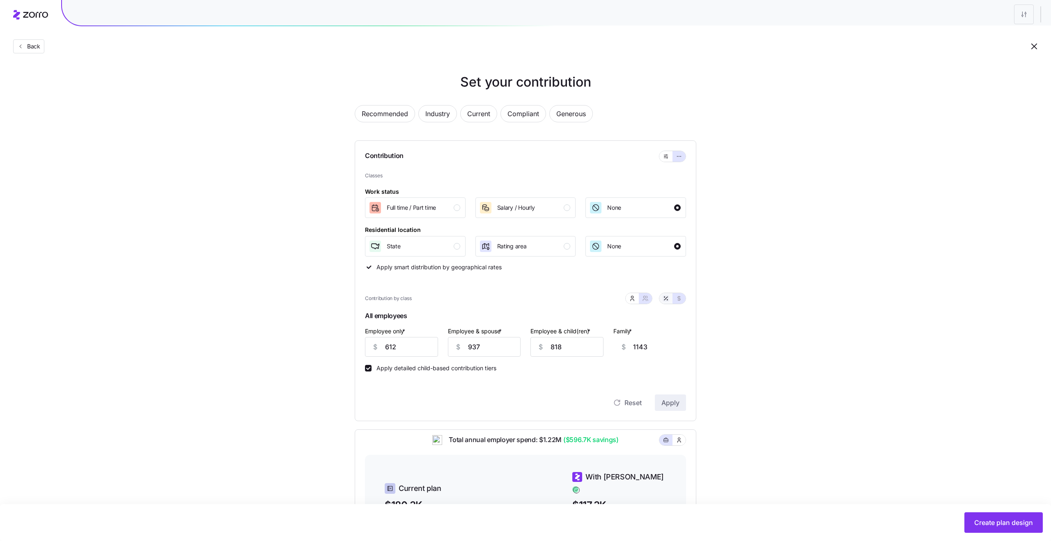
click at [666, 299] on icon "button" at bounding box center [665, 298] width 7 height 7
type input "94"
type input "72"
type input "76"
type input "66"
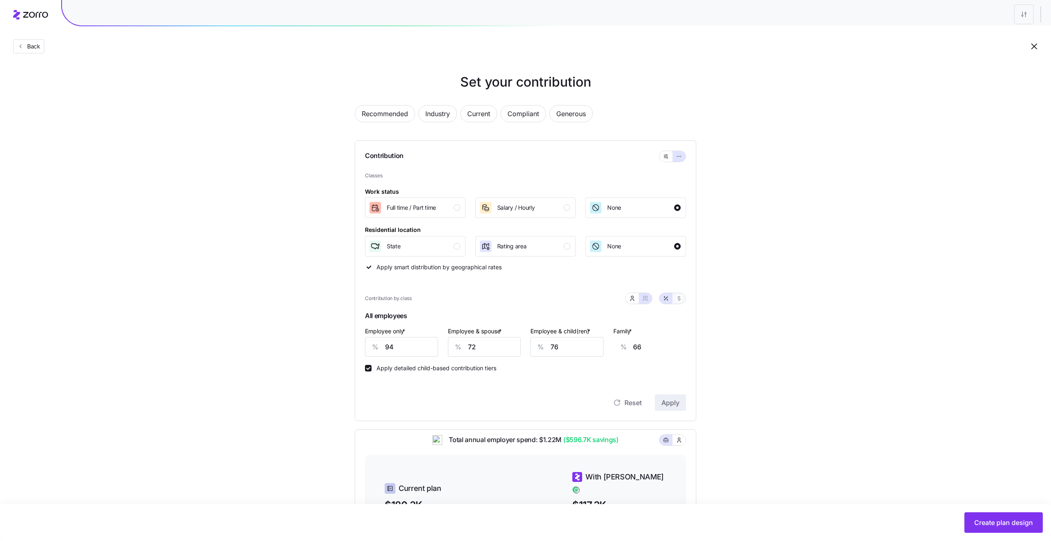
click at [675, 297] on button "button" at bounding box center [678, 298] width 13 height 11
type input "612"
type input "937"
type input "818"
type input "1143"
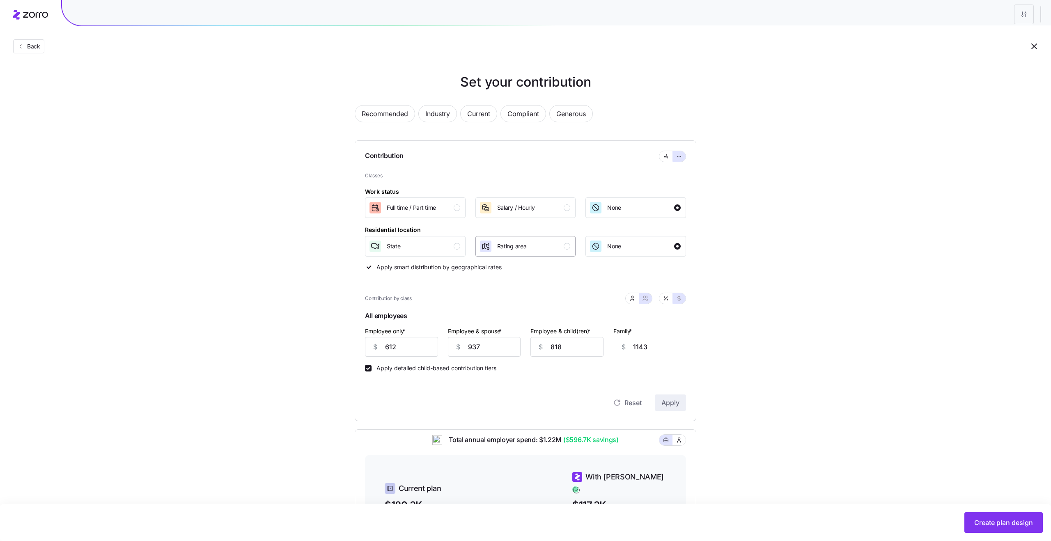
click at [522, 241] on div "Rating area" at bounding box center [512, 246] width 30 height 13
click at [659, 403] on button "Apply" at bounding box center [670, 402] width 31 height 16
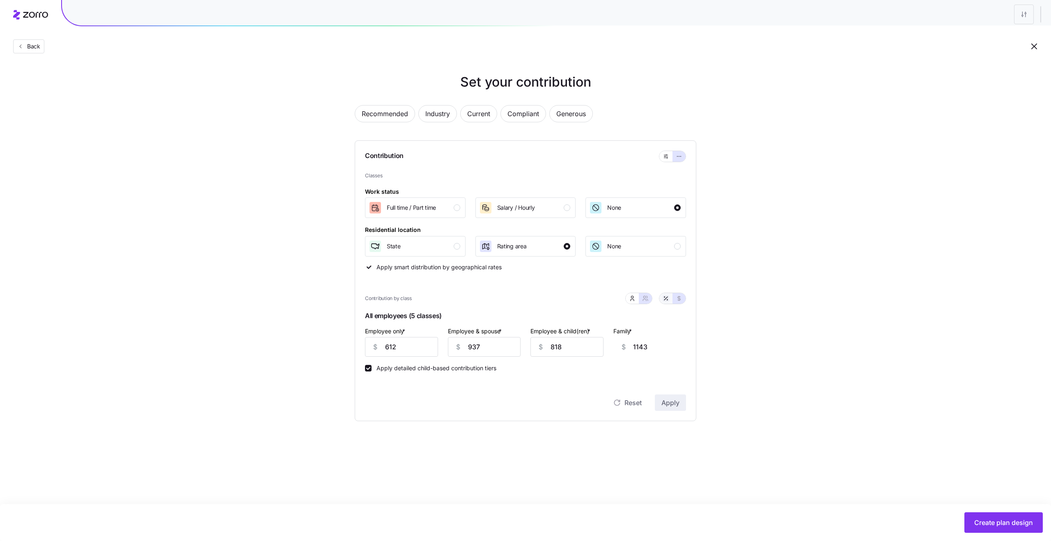
click at [666, 299] on icon "button" at bounding box center [665, 298] width 7 height 7
type input "94"
type input "72"
type input "76"
type input "66"
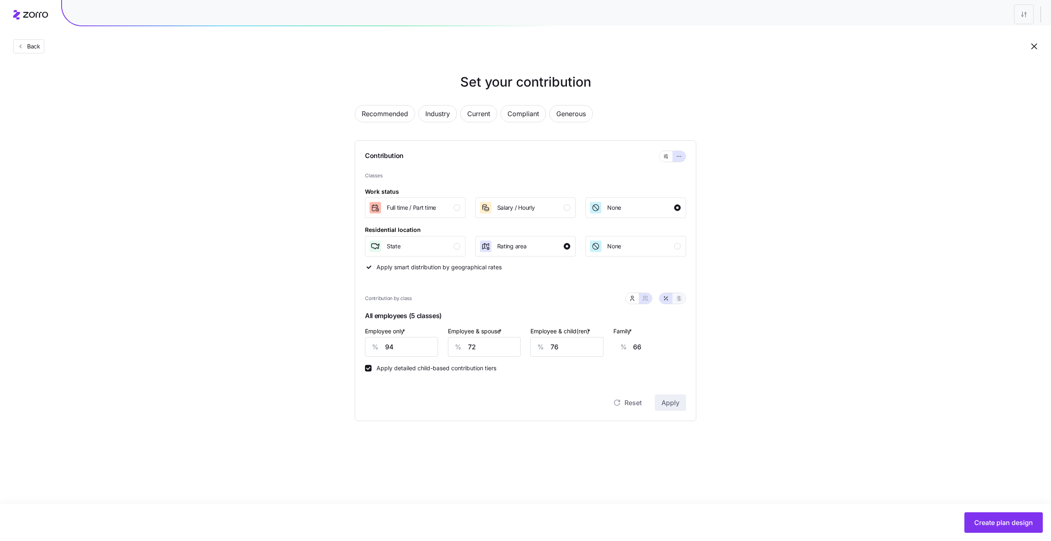
click at [676, 298] on icon "button" at bounding box center [679, 298] width 7 height 7
type input "612"
type input "937"
type input "818"
type input "1143"
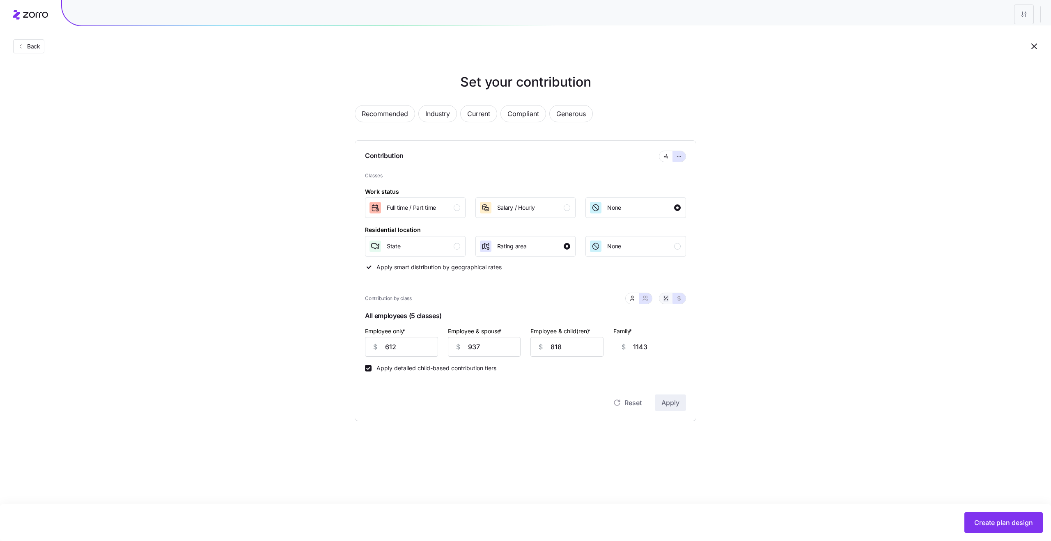
click at [667, 298] on icon "button" at bounding box center [665, 298] width 7 height 7
type input "94"
type input "72"
type input "76"
type input "66"
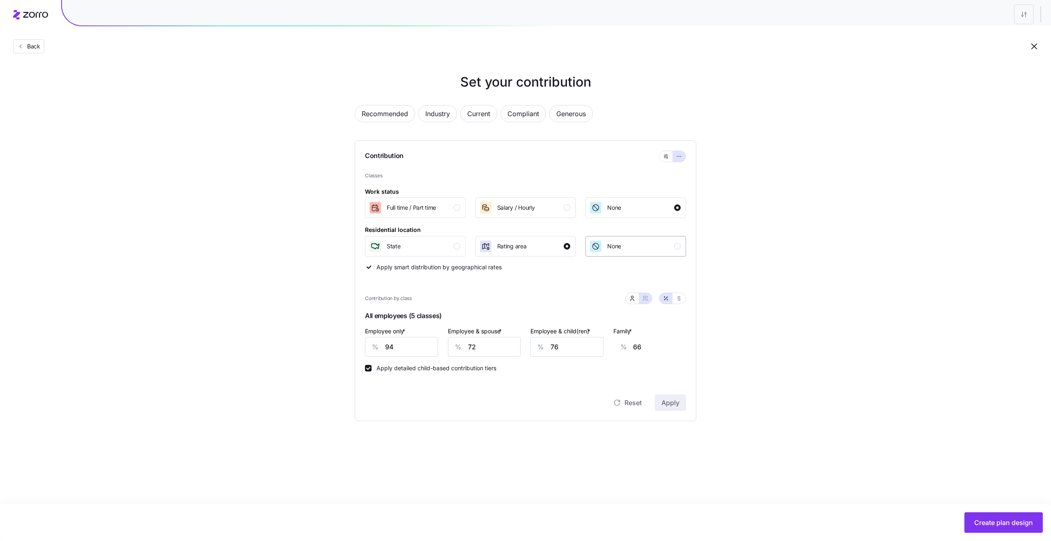
click at [608, 244] on span "None" at bounding box center [614, 246] width 14 height 8
click at [540, 244] on div "Rating area" at bounding box center [525, 246] width 92 height 13
click at [661, 402] on span "Apply" at bounding box center [670, 403] width 18 height 10
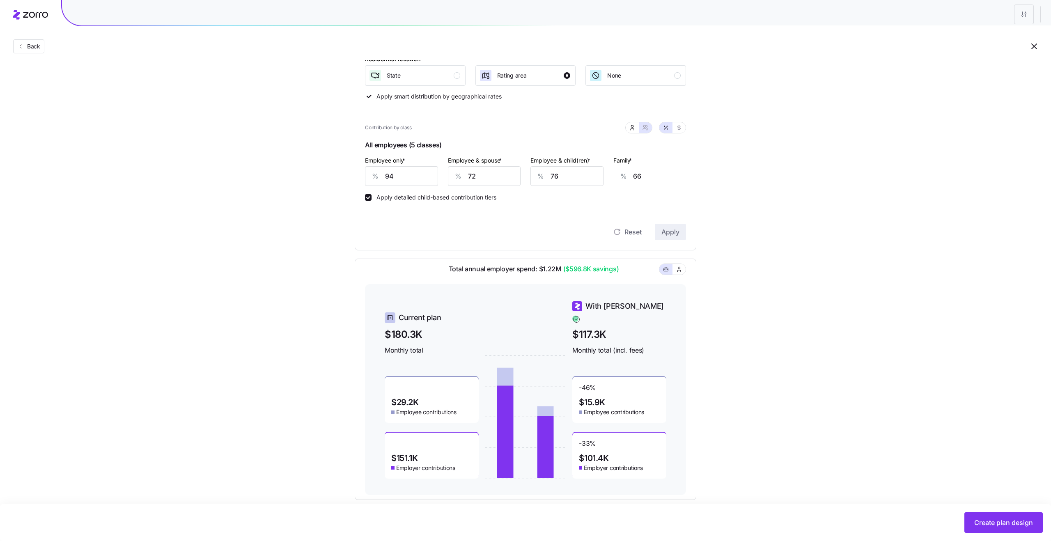
scroll to position [182, 0]
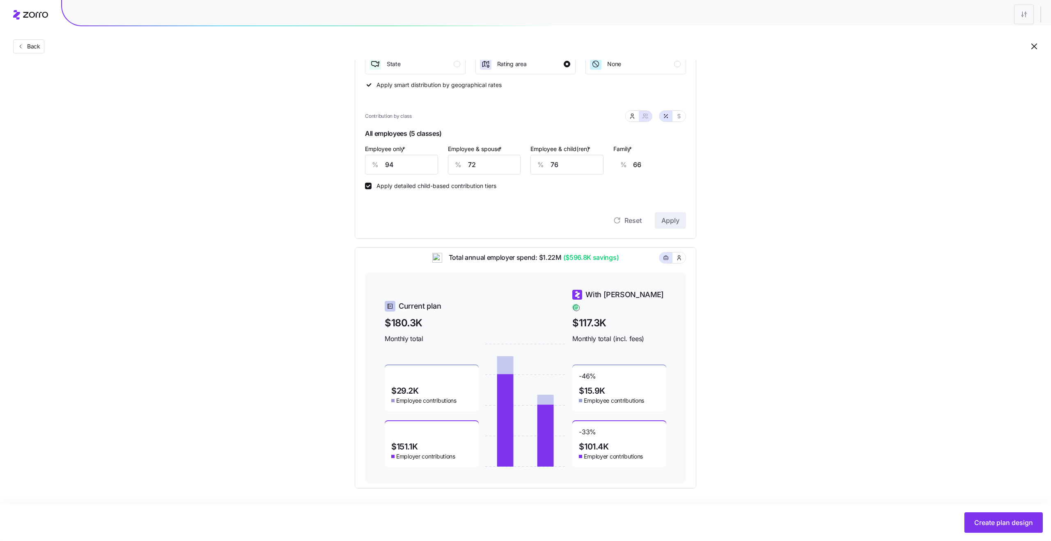
click at [598, 398] on span "Employee contributions" at bounding box center [614, 400] width 60 height 8
click at [608, 452] on span "Employer contributions" at bounding box center [613, 456] width 59 height 8
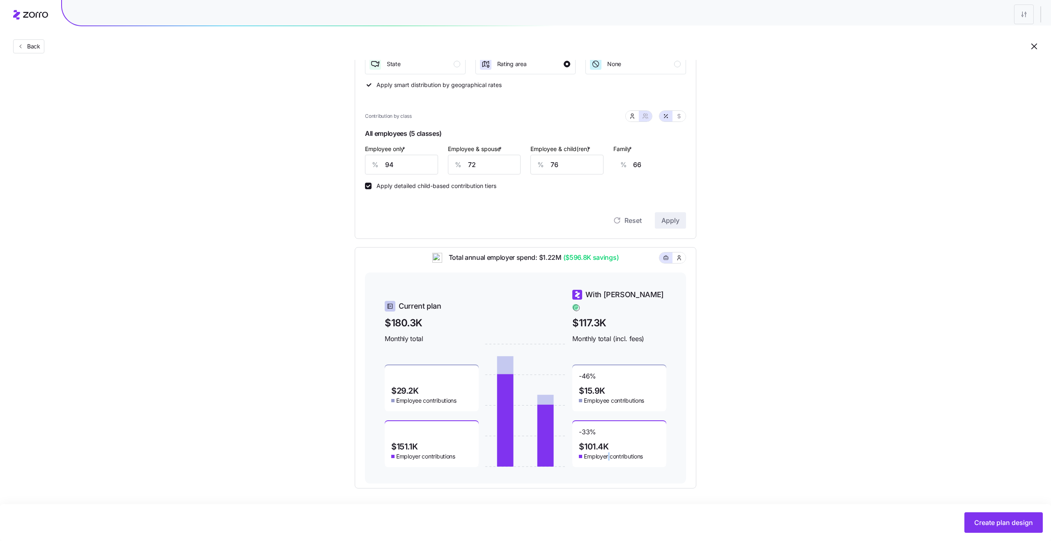
click at [608, 452] on span "Employer contributions" at bounding box center [613, 456] width 59 height 8
click at [602, 396] on span "Employee contributions" at bounding box center [614, 400] width 60 height 8
click at [598, 334] on span "Monthly total (incl. fees)" at bounding box center [619, 339] width 94 height 10
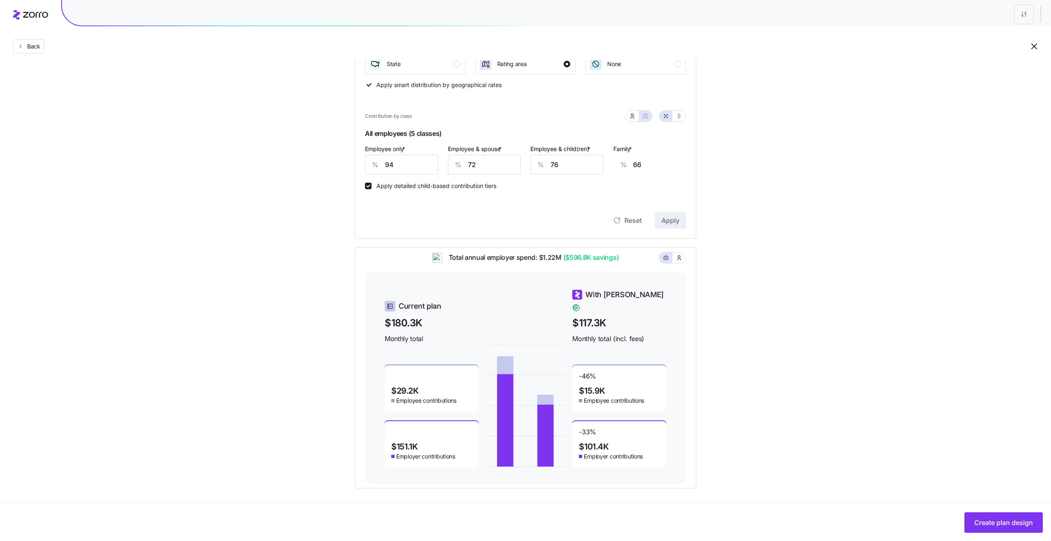
click at [598, 334] on span "Monthly total (incl. fees)" at bounding box center [619, 339] width 94 height 10
click at [592, 321] on span "$117.3K" at bounding box center [619, 322] width 94 height 15
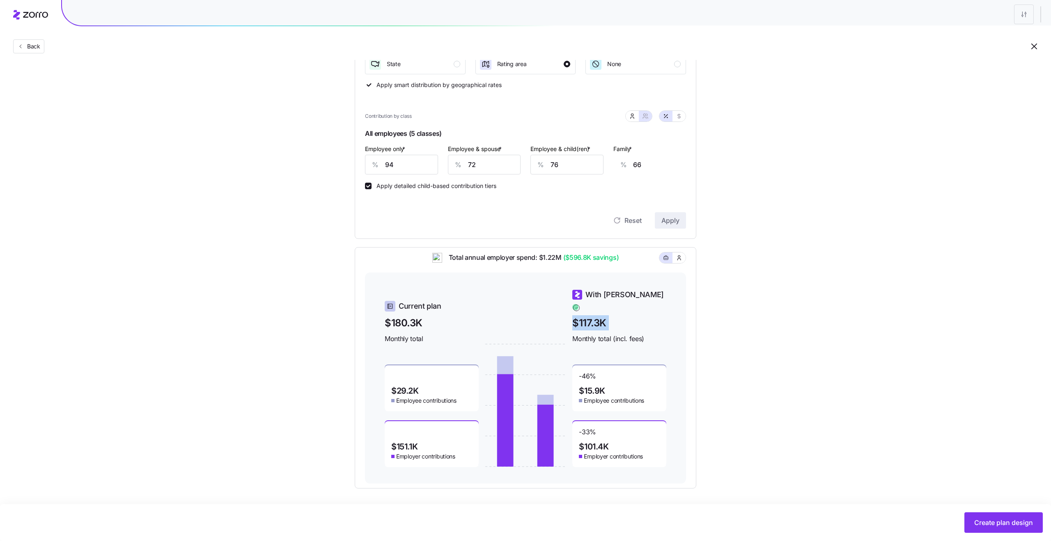
click at [590, 300] on span "With [PERSON_NAME]" at bounding box center [624, 294] width 78 height 11
click at [594, 316] on span "$117.3K" at bounding box center [619, 322] width 94 height 15
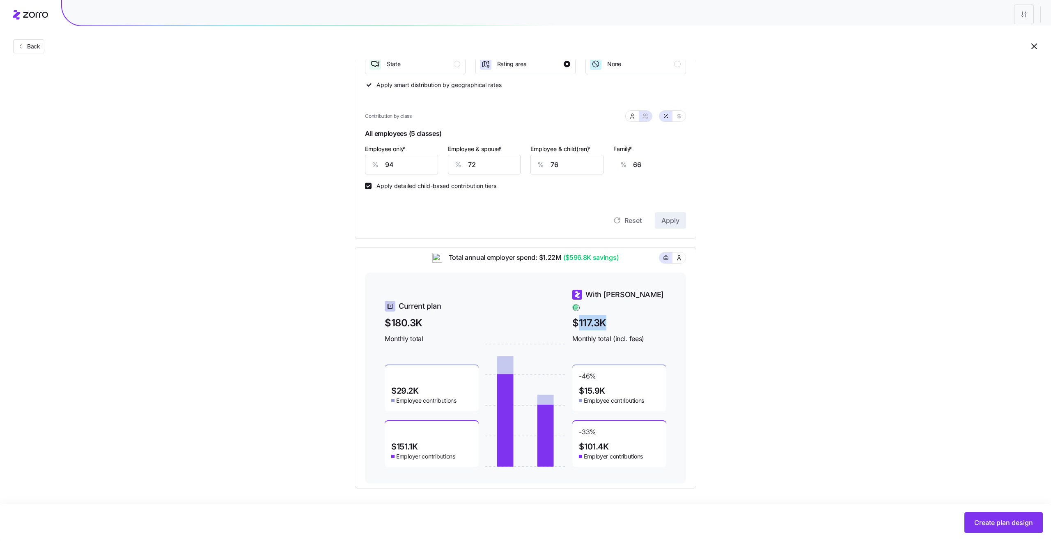
click at [594, 316] on span "$117.3K" at bounding box center [619, 322] width 94 height 15
click at [594, 300] on span "With [PERSON_NAME]" at bounding box center [624, 294] width 78 height 11
click at [591, 318] on span "$117.3K" at bounding box center [619, 322] width 94 height 15
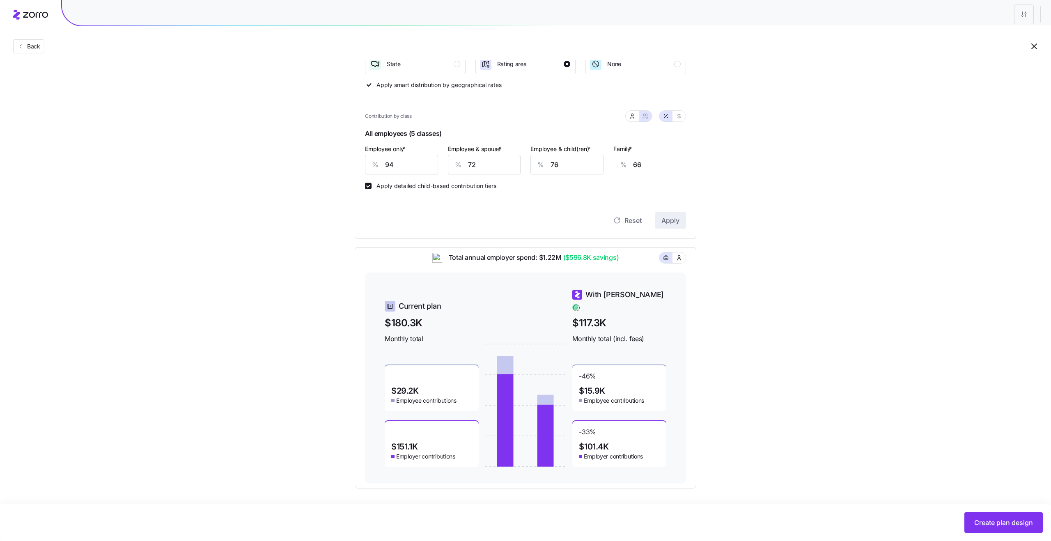
click at [591, 318] on span "$117.3K" at bounding box center [619, 322] width 94 height 15
click at [597, 336] on span "Monthly total (incl. fees)" at bounding box center [619, 339] width 94 height 10
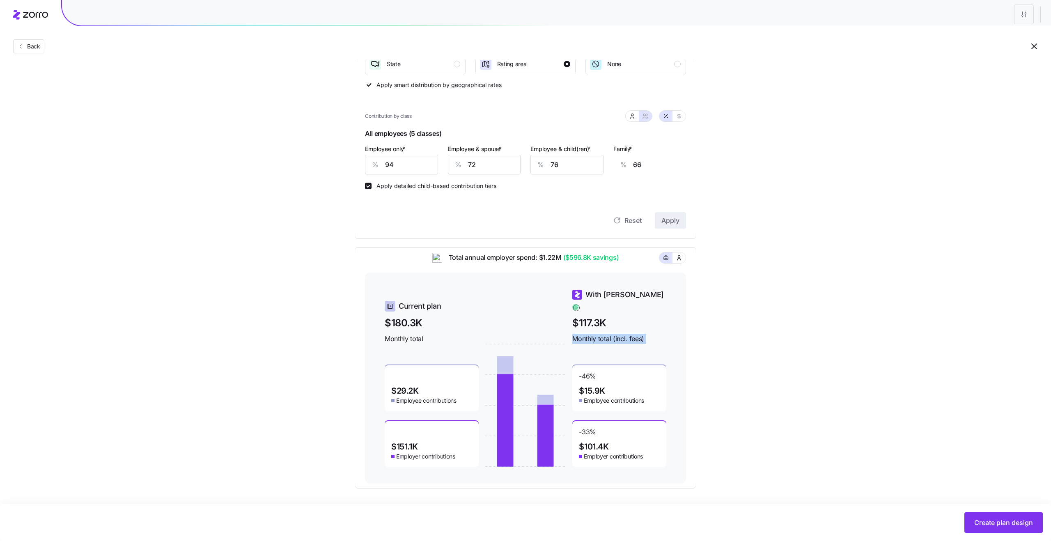
click at [643, 334] on span "Monthly total (incl. fees)" at bounding box center [619, 339] width 94 height 10
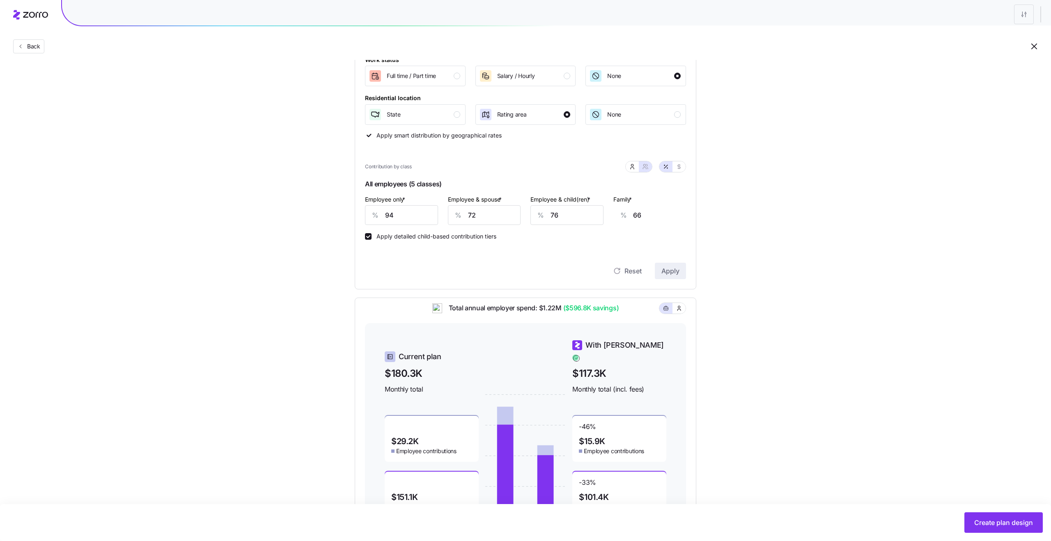
scroll to position [131, 0]
click at [677, 167] on icon "button" at bounding box center [679, 168] width 7 height 7
type input "612"
type input "937"
type input "818"
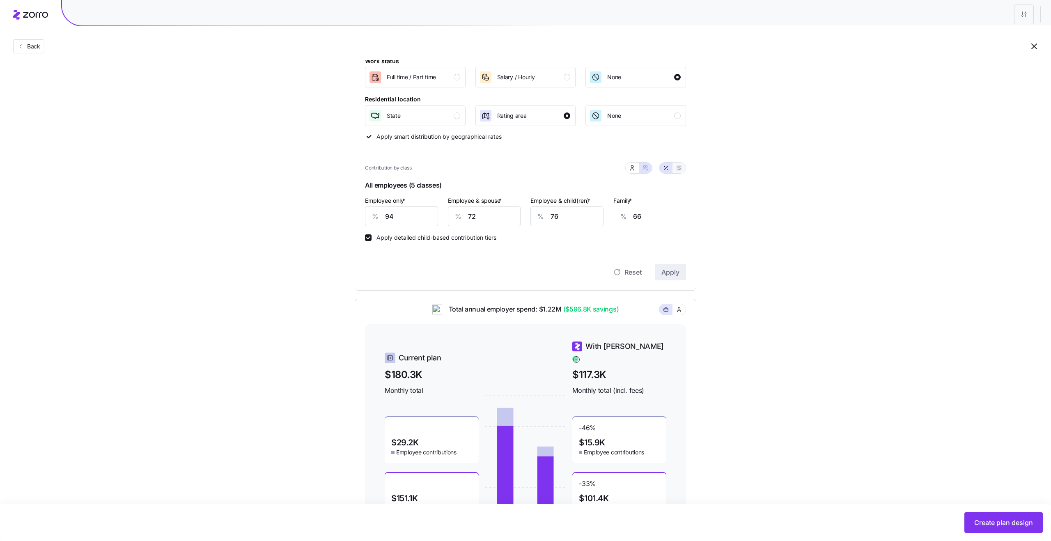
type input "1143"
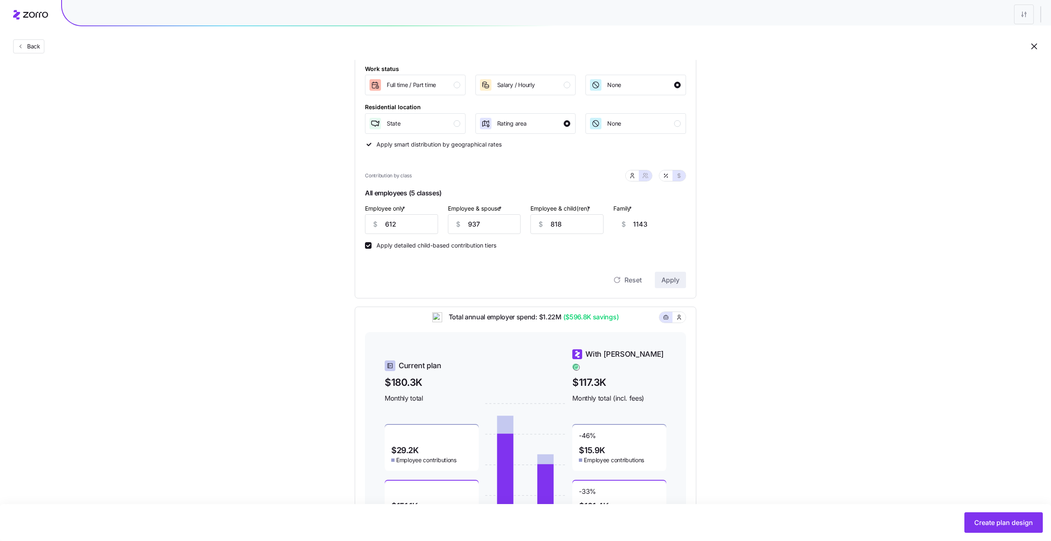
click at [664, 183] on div "Contribution by class" at bounding box center [525, 175] width 321 height 21
click at [664, 179] on button "button" at bounding box center [665, 175] width 13 height 11
type input "94"
type input "72"
type input "76"
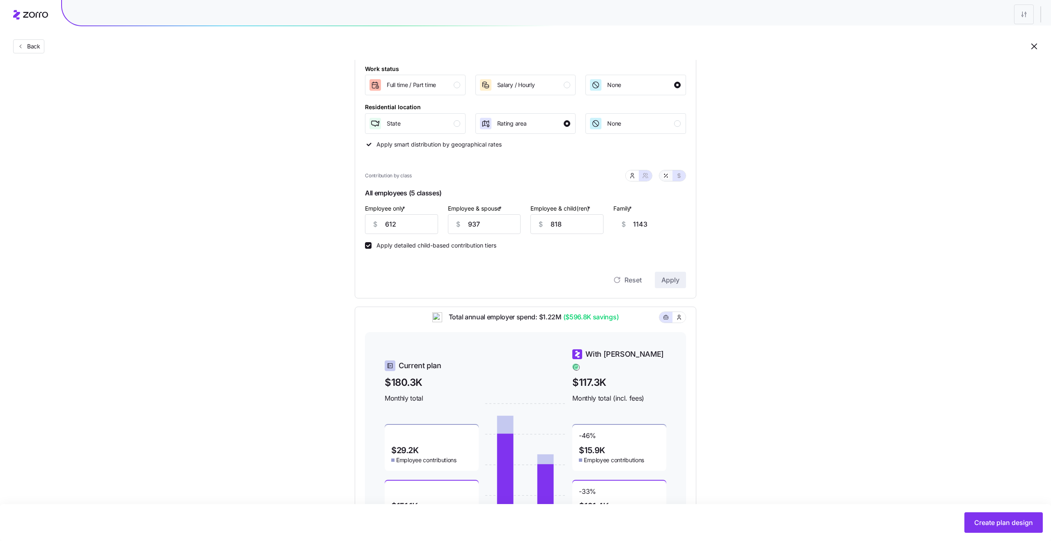
type input "66"
click at [746, 263] on div "Set your contribution Recommended Industry Current Compliant Generous Contribut…" at bounding box center [525, 249] width 1051 height 598
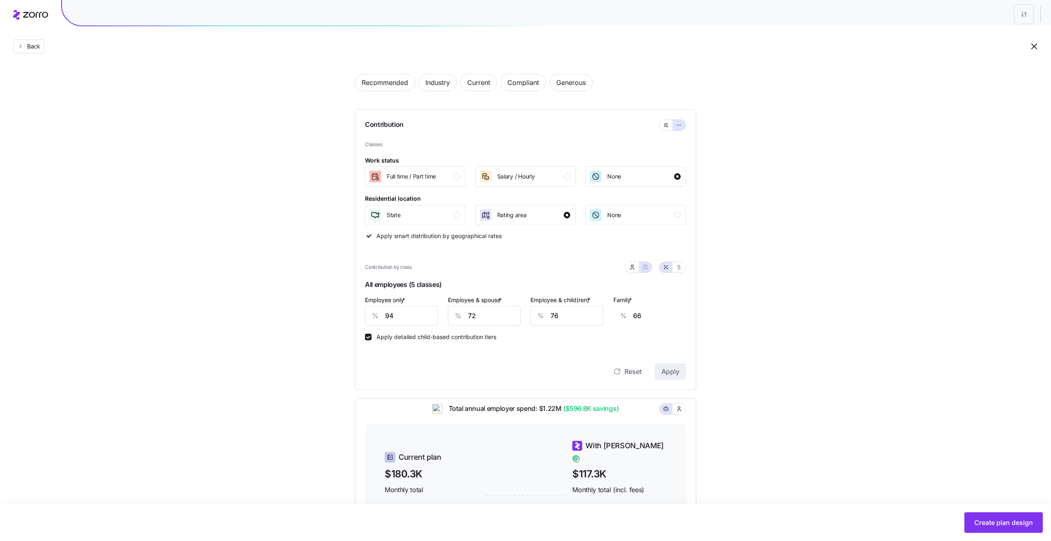
scroll to position [0, 0]
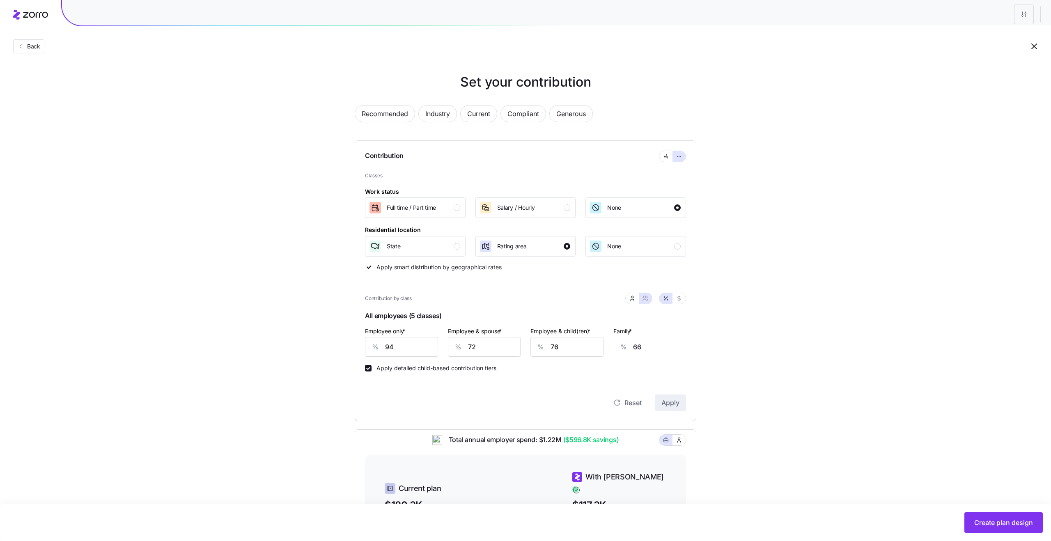
click at [648, 257] on div "Classes Work status [DEMOGRAPHIC_DATA] / [DEMOGRAPHIC_DATA] Salary / Hourly Non…" at bounding box center [525, 221] width 321 height 99
click at [648, 245] on div "None" at bounding box center [635, 246] width 92 height 13
click at [680, 405] on button "Apply" at bounding box center [670, 402] width 31 height 16
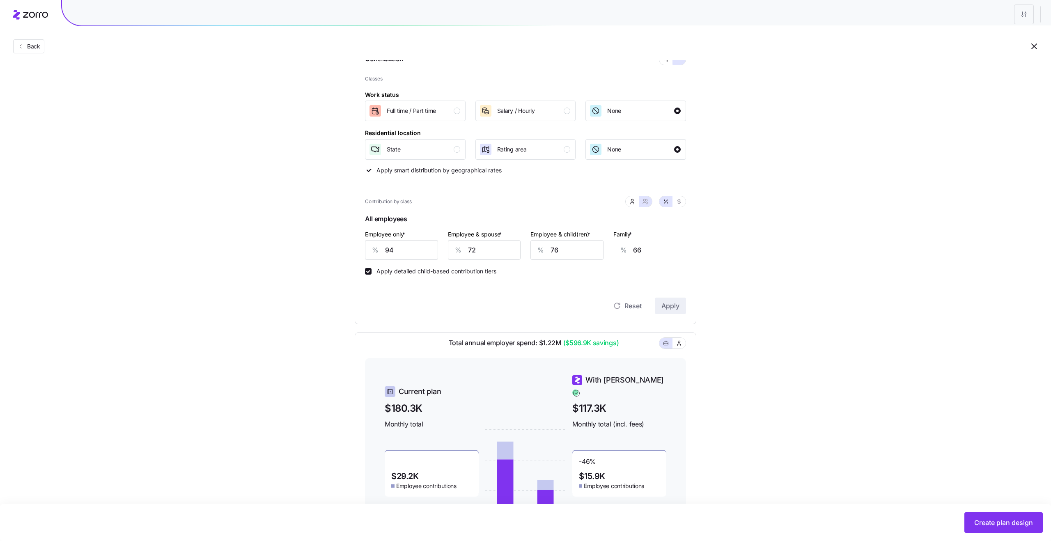
scroll to position [151, 0]
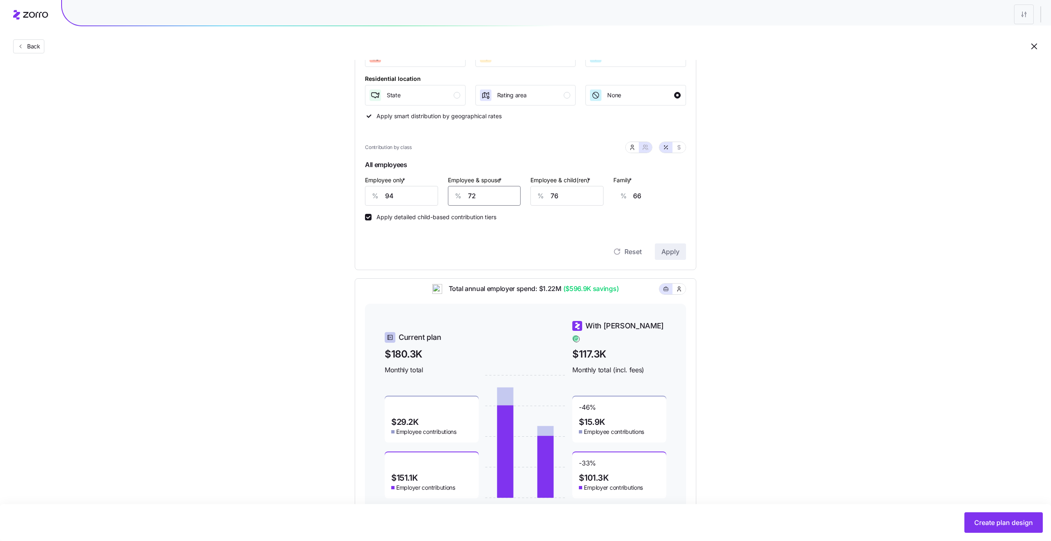
click at [483, 195] on input "72" at bounding box center [484, 196] width 73 height 20
type input "0"
type input "12"
type input "0"
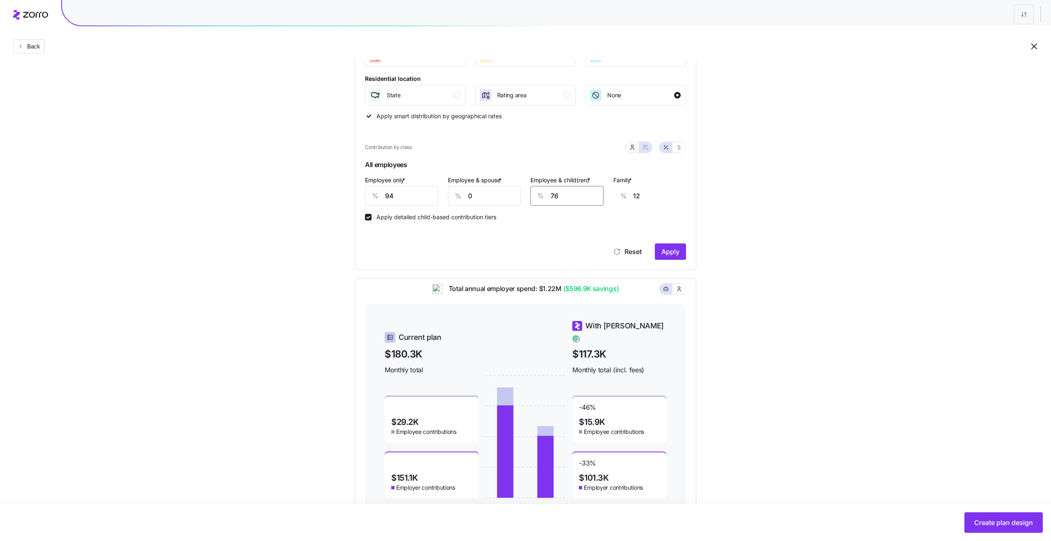
click at [560, 197] on input "76" at bounding box center [566, 196] width 73 height 20
type input "0"
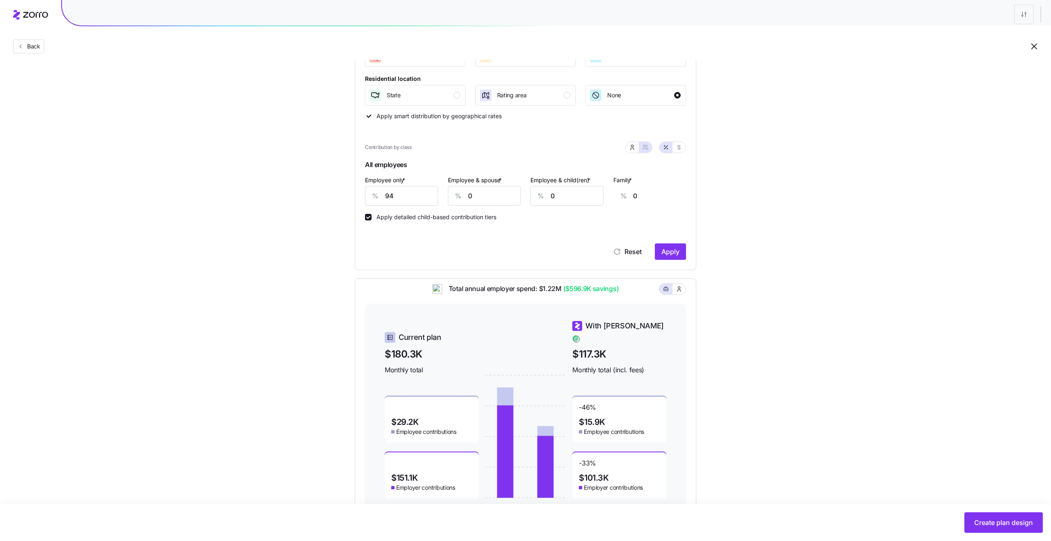
click at [710, 231] on div "Set your contribution Recommended Industry Current Compliant Generous Contribut…" at bounding box center [525, 220] width 407 height 598
click at [675, 248] on span "Apply" at bounding box center [670, 252] width 18 height 10
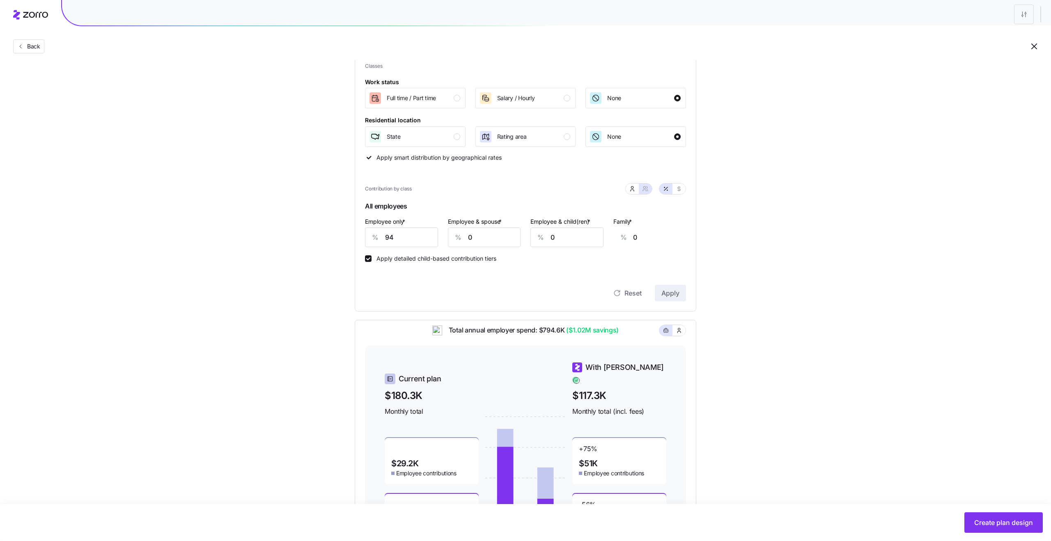
scroll to position [108, 0]
click at [525, 110] on button "Salary / Hourly" at bounding box center [525, 99] width 101 height 21
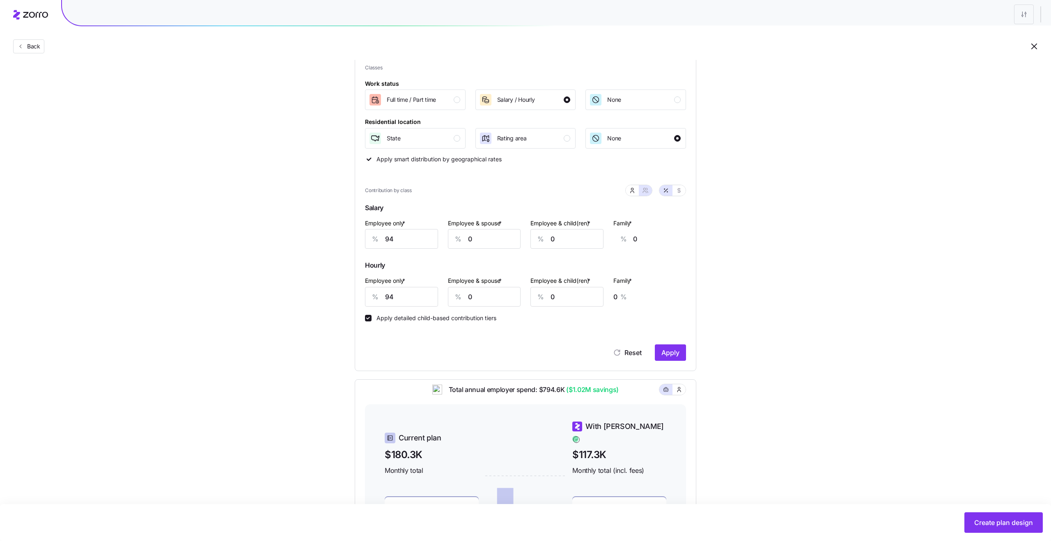
click at [627, 112] on div "Classes Work status [DEMOGRAPHIC_DATA] / [DEMOGRAPHIC_DATA] Salary / Hourly Non…" at bounding box center [525, 113] width 321 height 99
click at [625, 101] on div "None" at bounding box center [635, 99] width 92 height 13
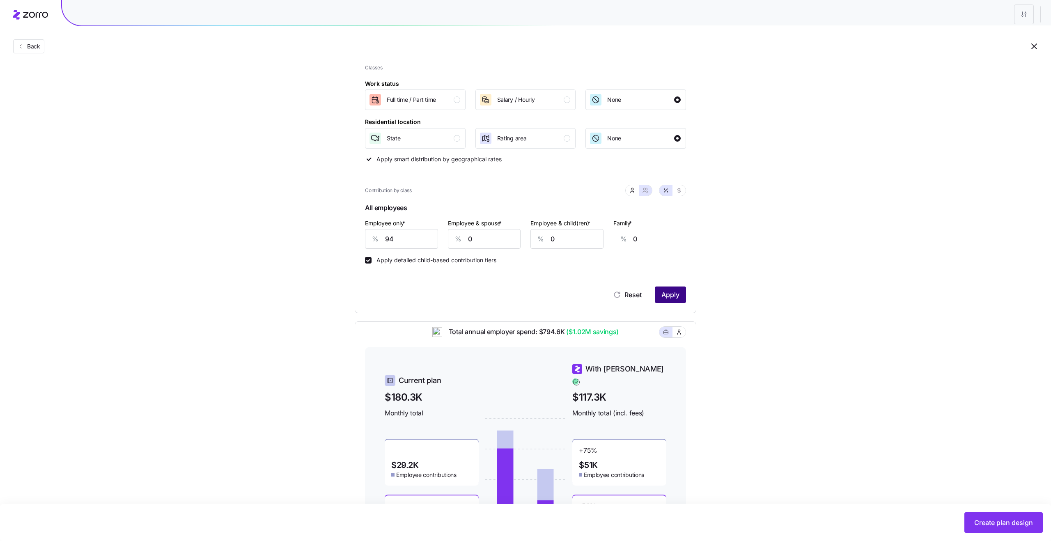
click at [670, 300] on button "Apply" at bounding box center [670, 294] width 31 height 16
click at [670, 296] on span "Apply" at bounding box center [670, 295] width 18 height 10
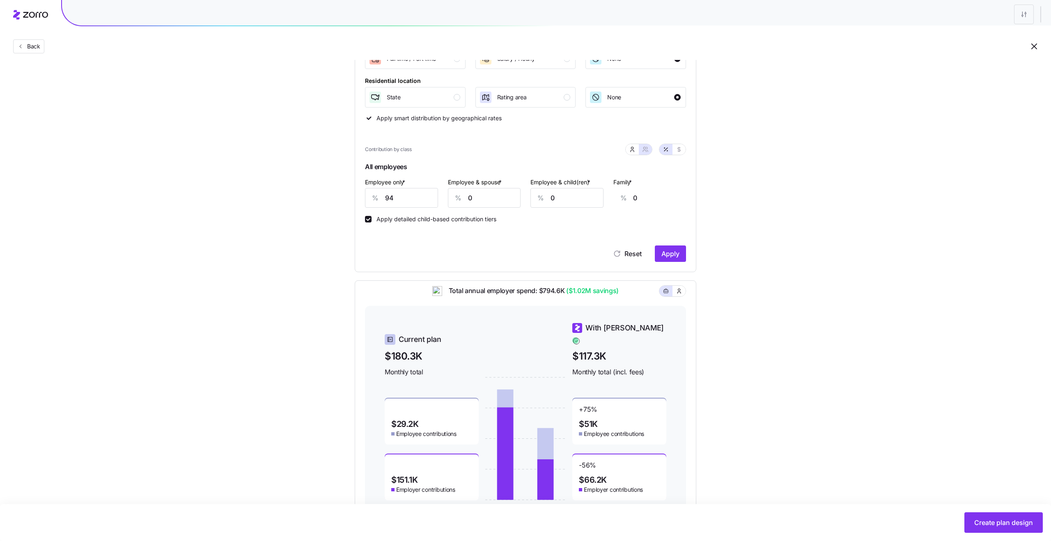
scroll to position [0, 0]
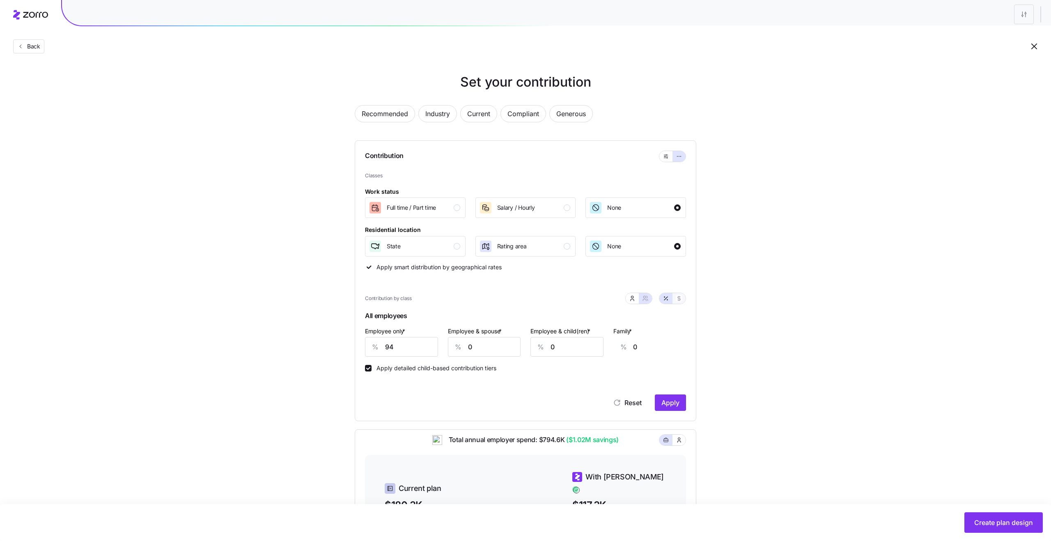
click at [675, 301] on button "button" at bounding box center [678, 298] width 13 height 11
type input "611"
click at [660, 300] on button "button" at bounding box center [665, 298] width 13 height 11
type input "94"
type input "0"
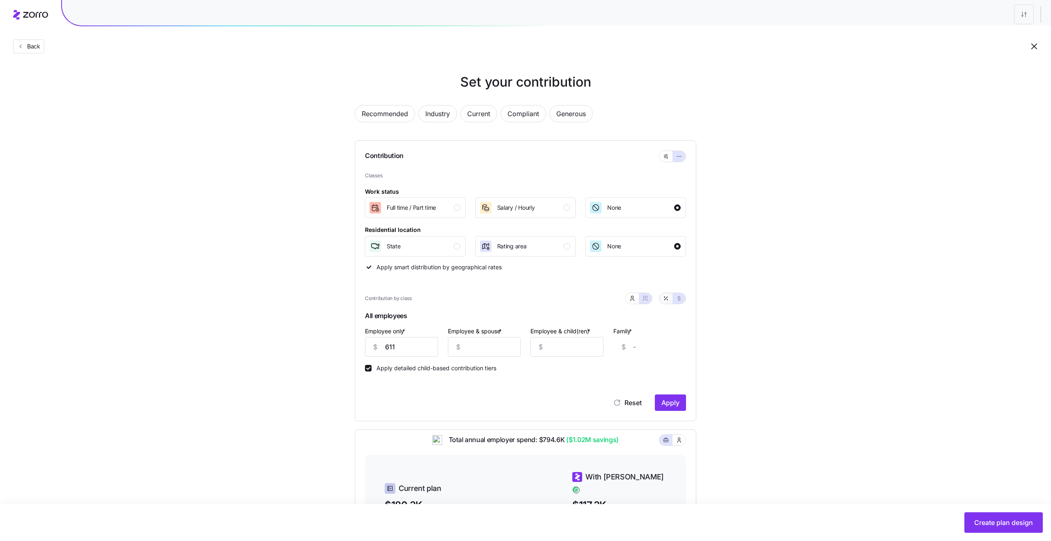
type input "0"
click at [673, 402] on span "Apply" at bounding box center [670, 403] width 18 height 10
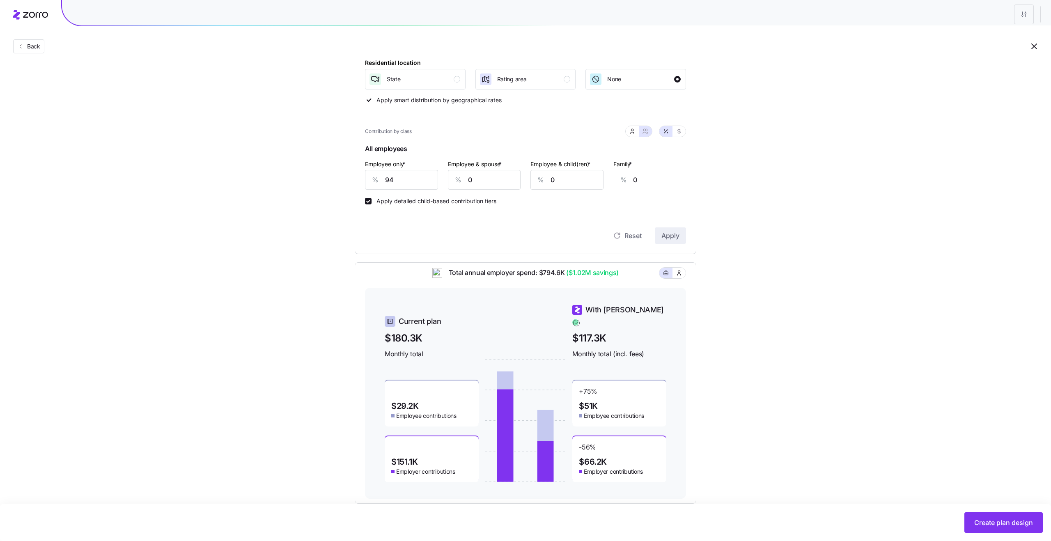
scroll to position [164, 0]
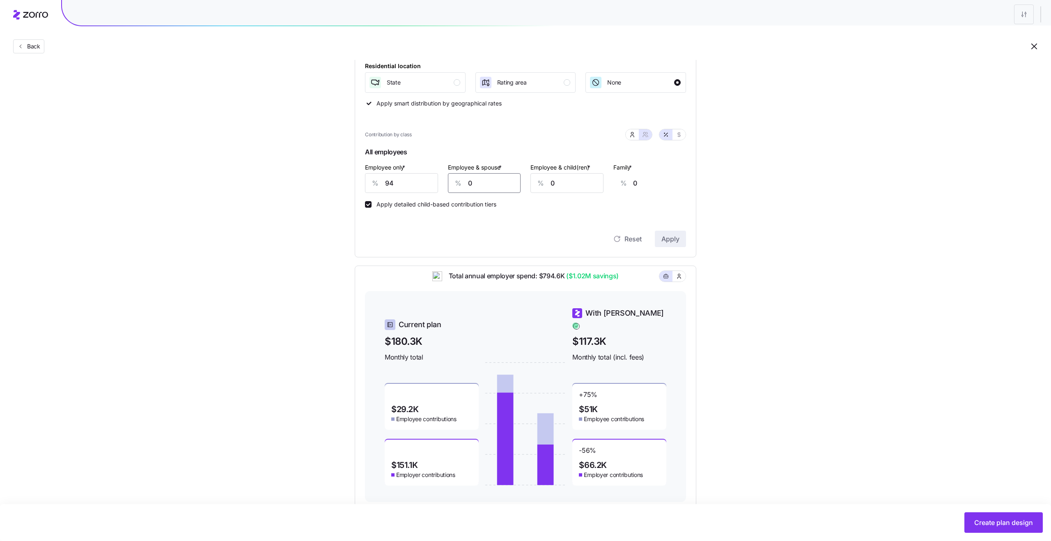
click at [483, 181] on input "0" at bounding box center [484, 183] width 73 height 20
type input "66"
type input "14"
type input "66"
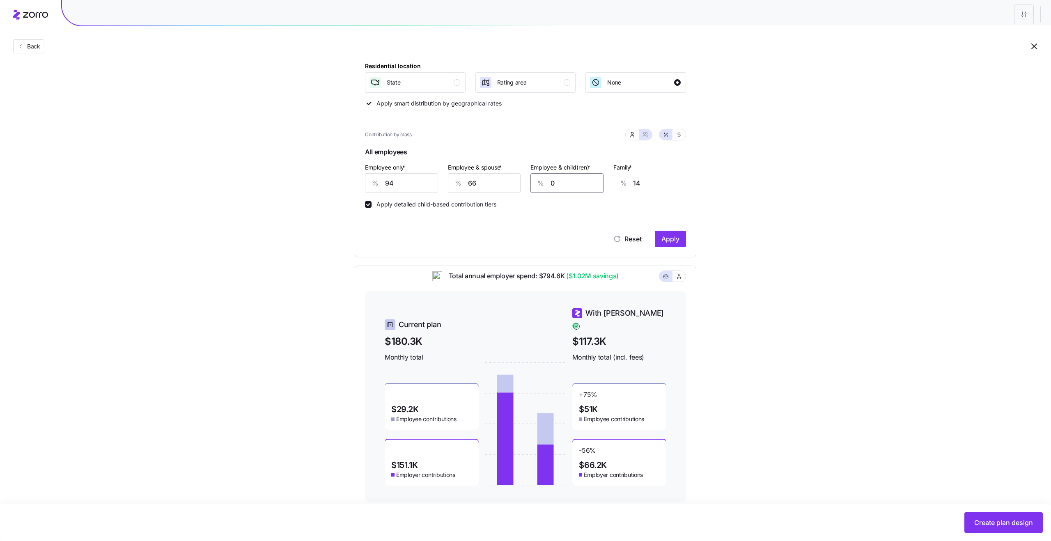
click at [560, 183] on input "0" at bounding box center [566, 183] width 73 height 20
type input "6"
type input "18"
type input "60"
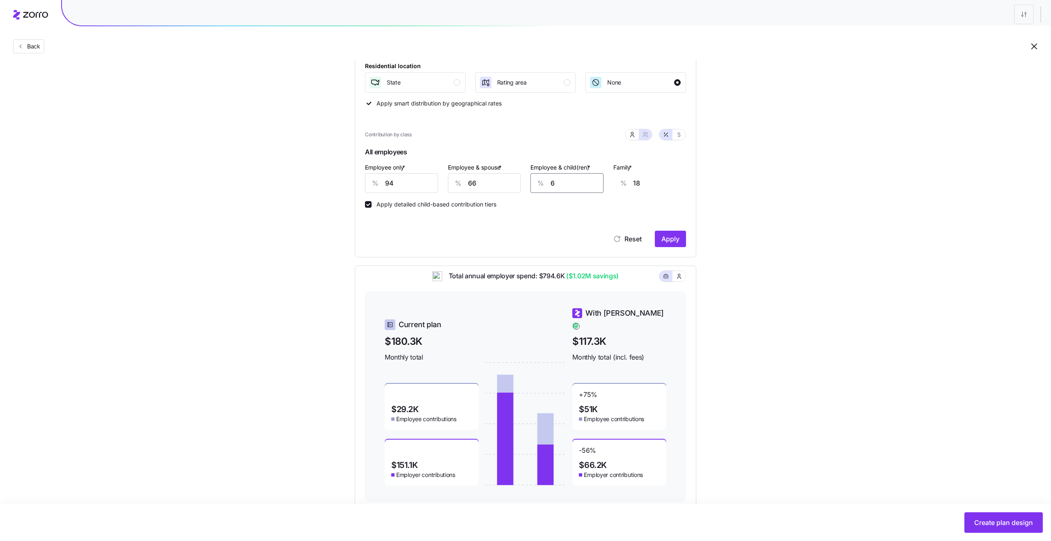
type input "52"
type input "60"
click at [678, 240] on span "Apply" at bounding box center [670, 239] width 18 height 10
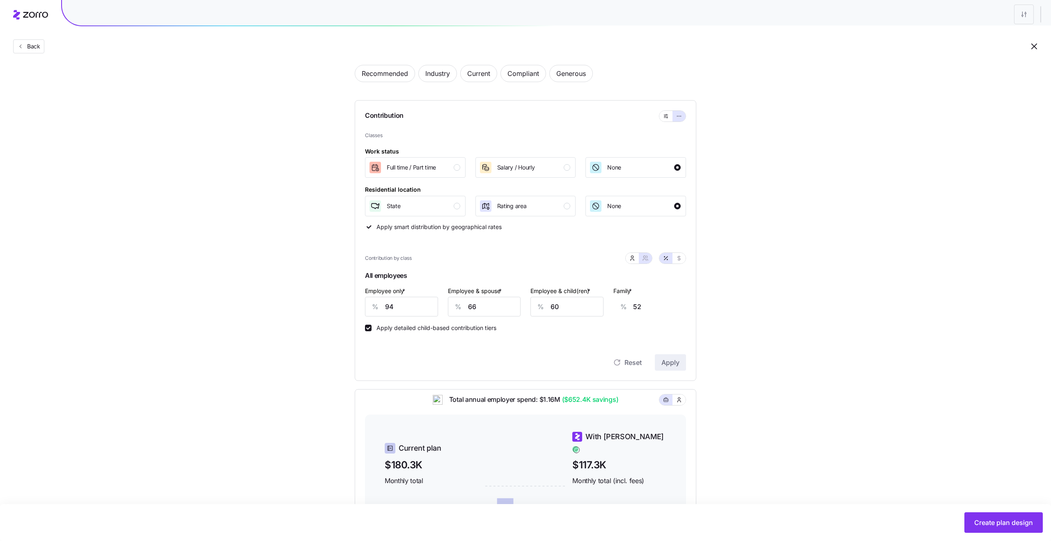
scroll to position [0, 0]
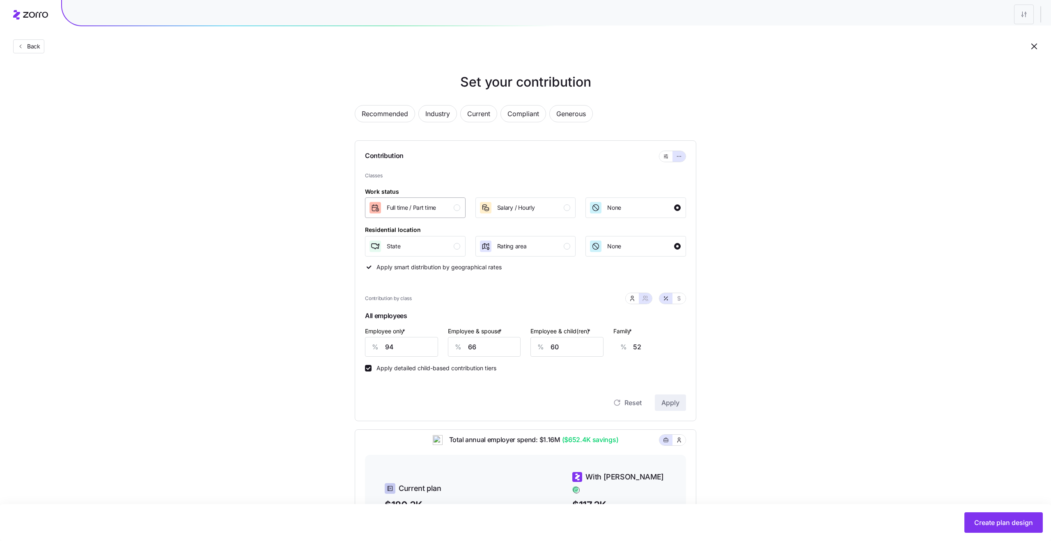
click at [436, 206] on span "Full time / Part time" at bounding box center [411, 208] width 49 height 8
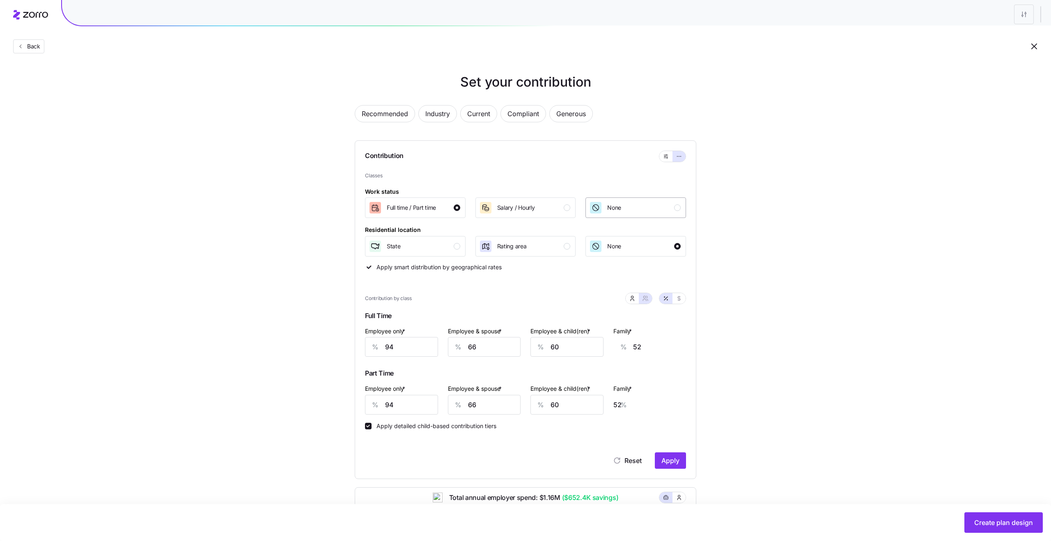
click at [619, 210] on span "None" at bounding box center [614, 208] width 14 height 8
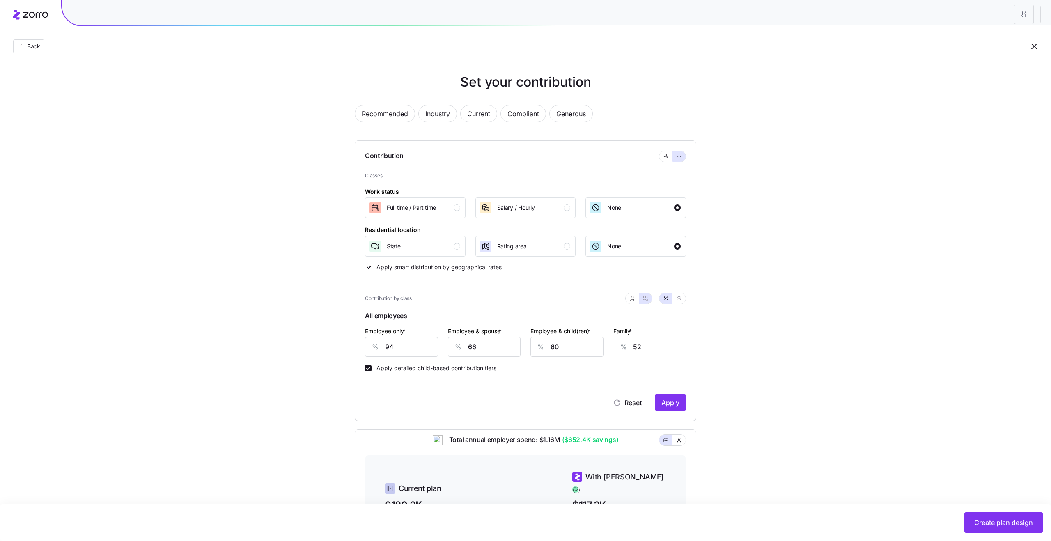
click at [759, 272] on div "Set your contribution Recommended Industry Current Compliant Generous Contribut…" at bounding box center [525, 371] width 1051 height 598
click at [764, 188] on div "Set your contribution Recommended Industry Current Compliant Generous Contribut…" at bounding box center [525, 371] width 1051 height 598
click at [31, 53] on button "Back" at bounding box center [28, 46] width 31 height 14
